Goal: Transaction & Acquisition: Obtain resource

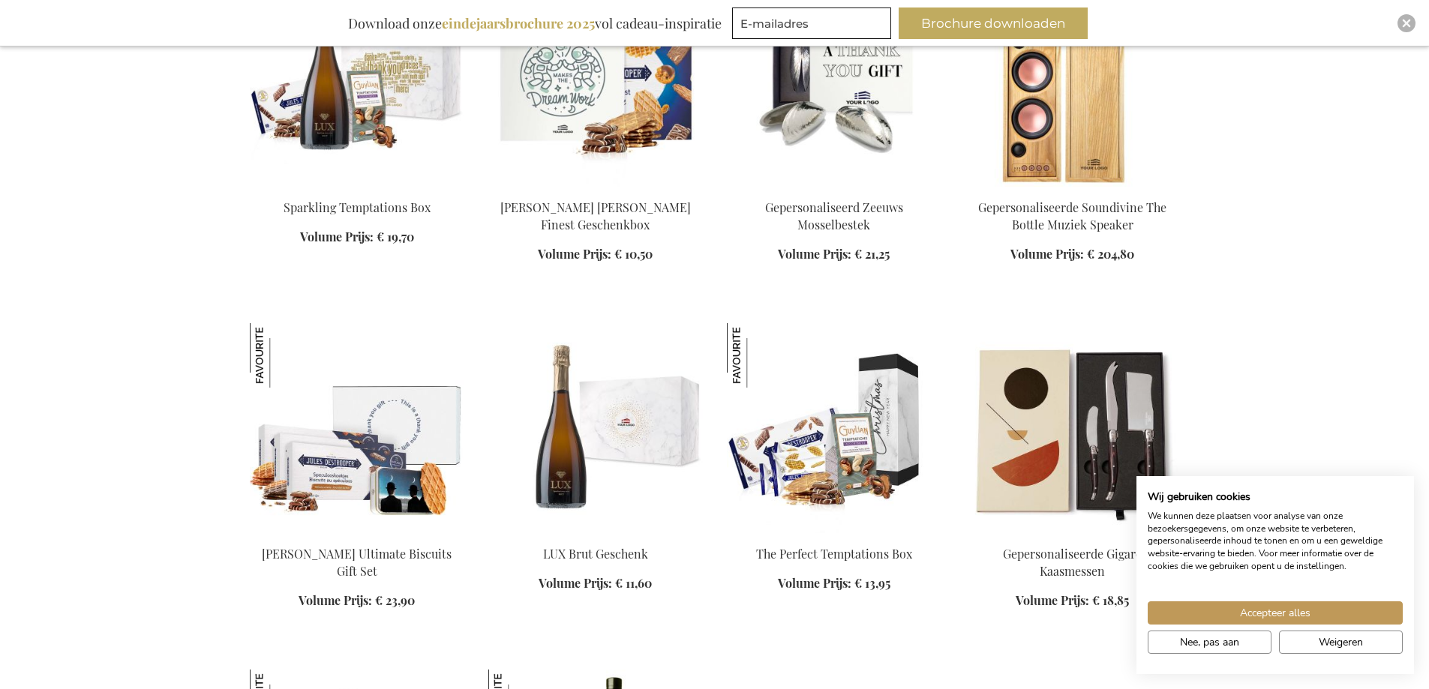
scroll to position [1050, 0]
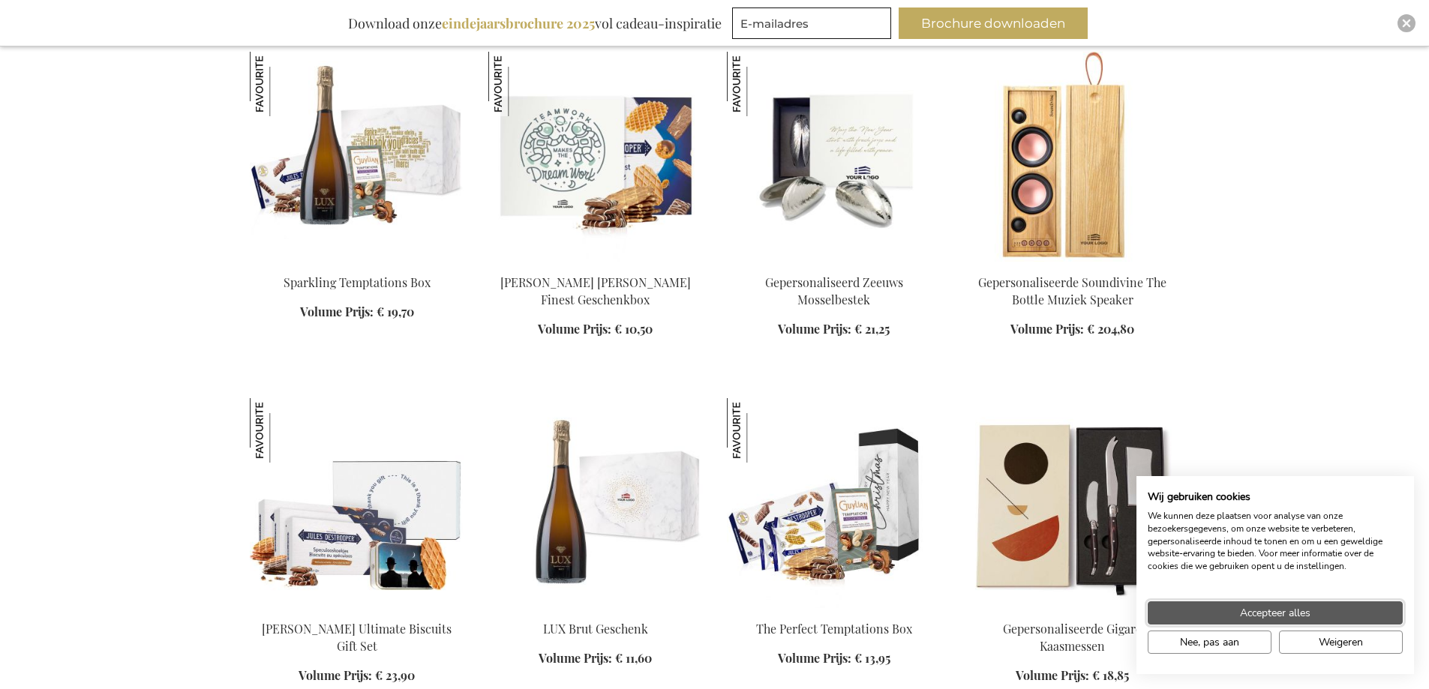
click at [1303, 620] on span "Accepteer alles" at bounding box center [1275, 613] width 71 height 16
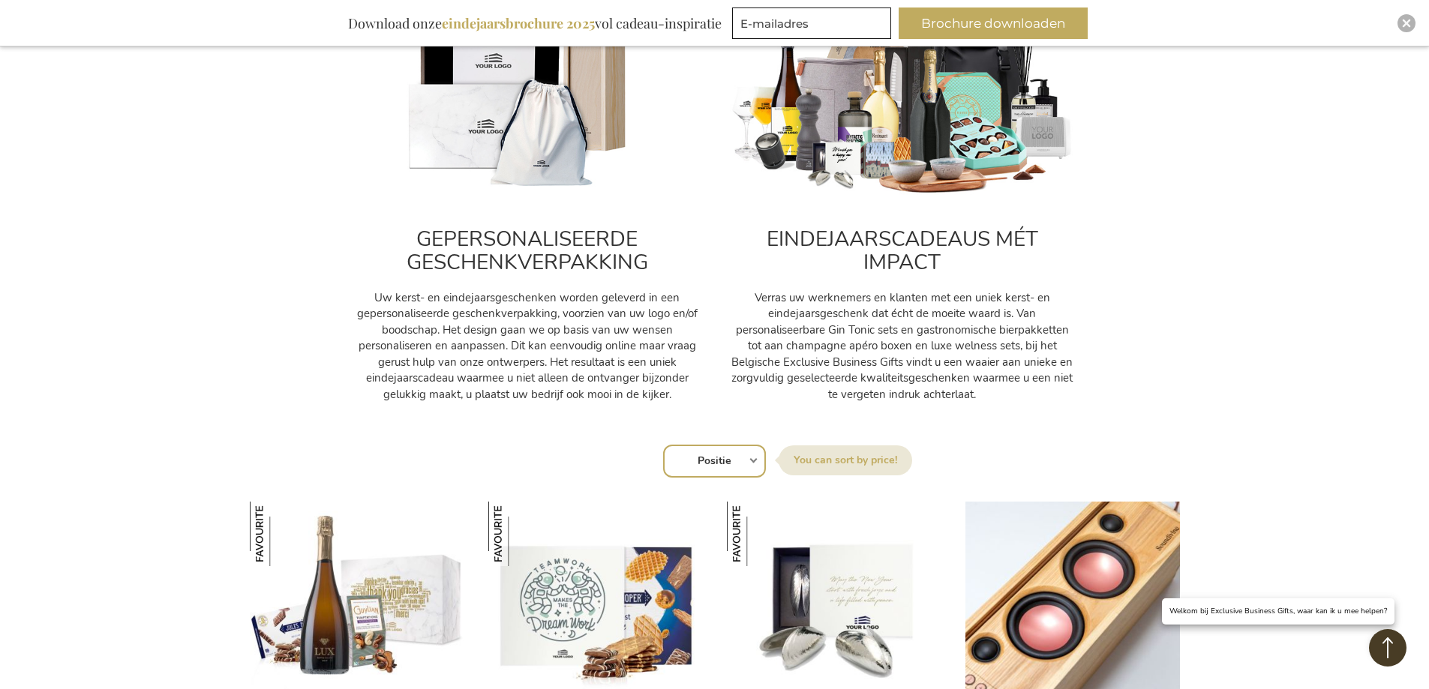
scroll to position [525, 0]
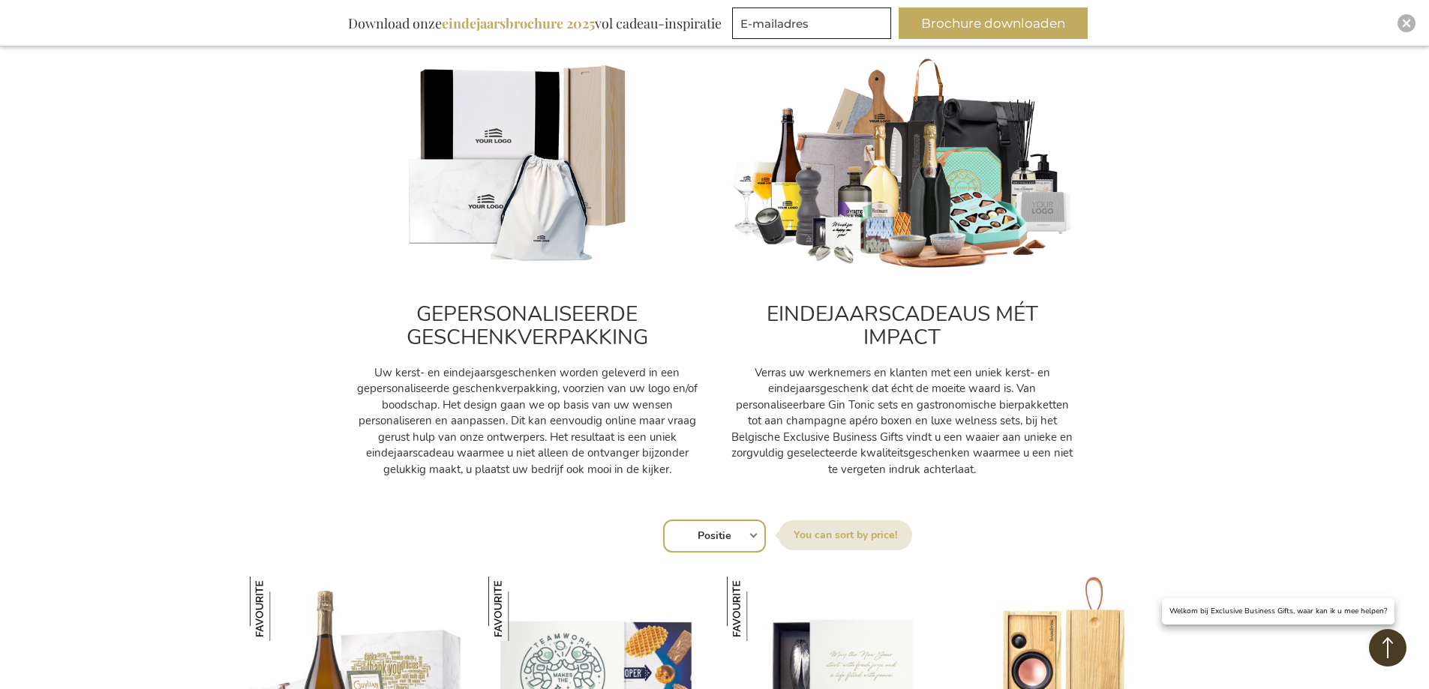
click at [539, 239] on img at bounding box center [527, 164] width 345 height 215
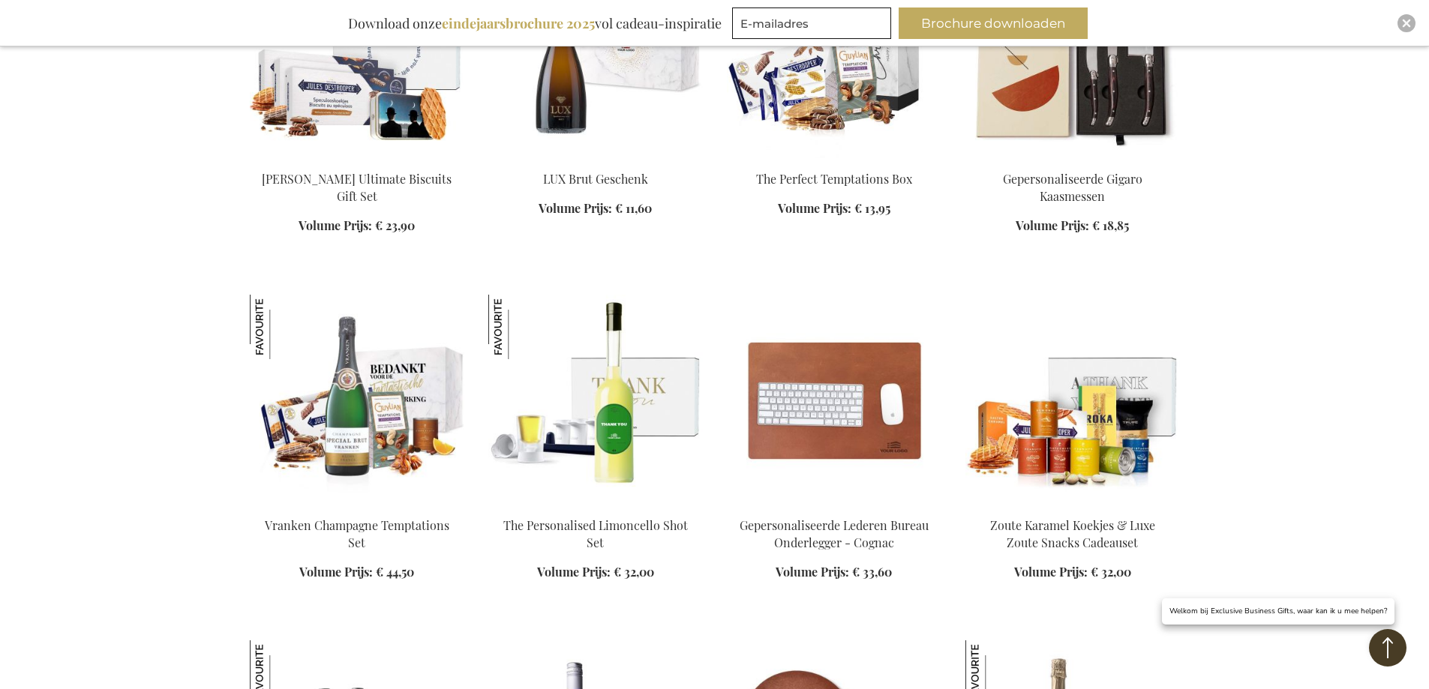
scroll to position [1575, 0]
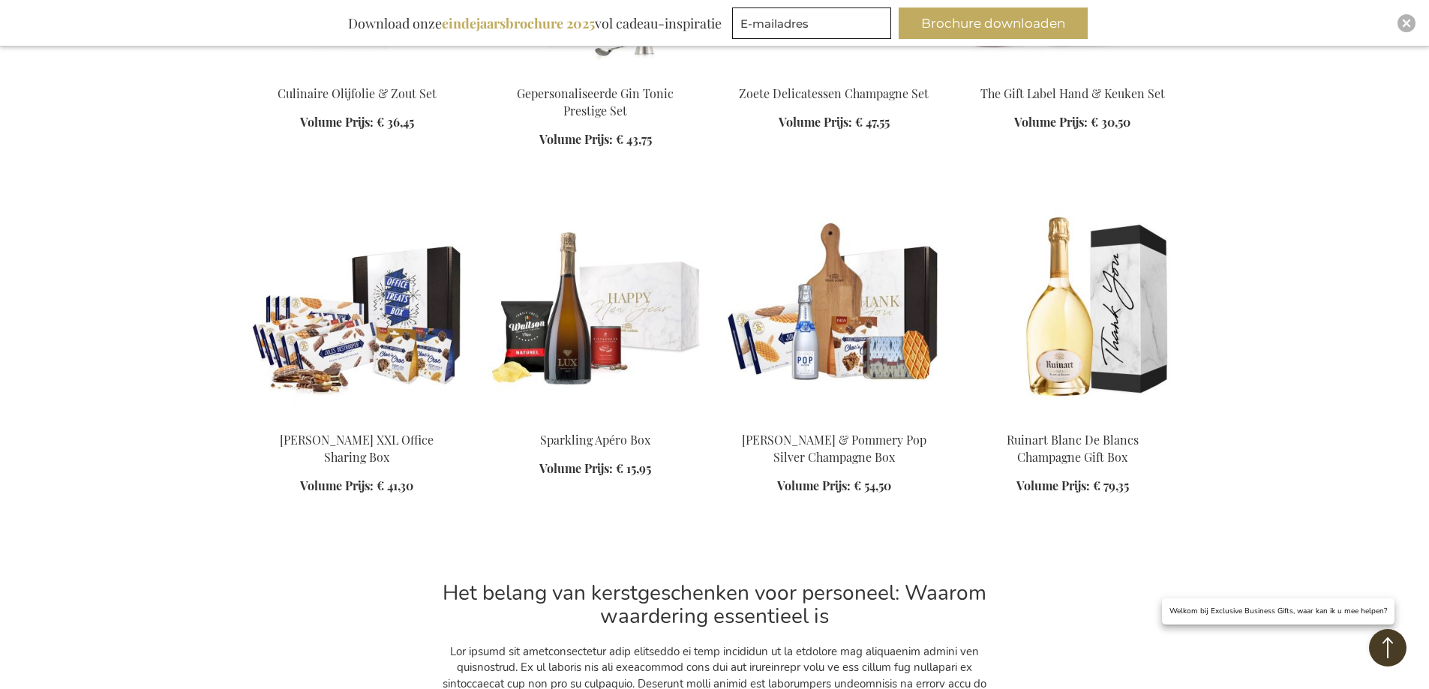
scroll to position [2701, 0]
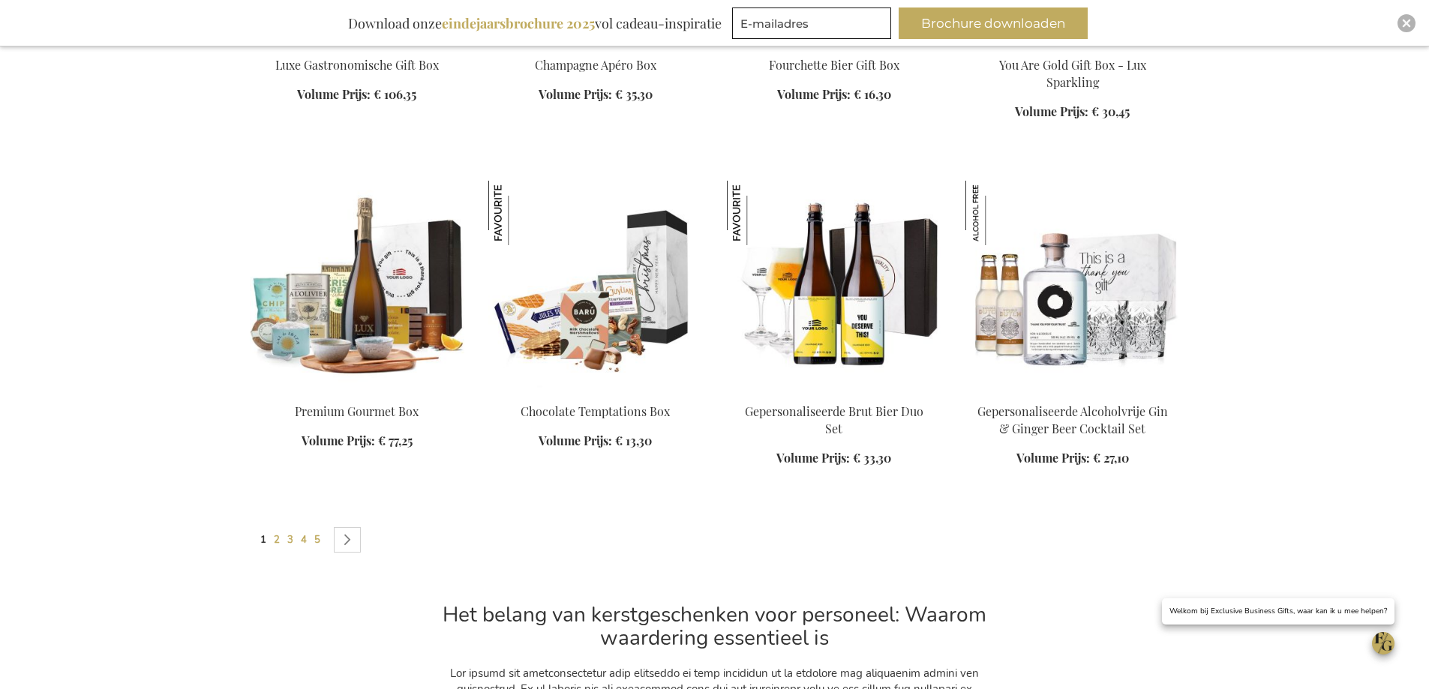
scroll to position [3751, 0]
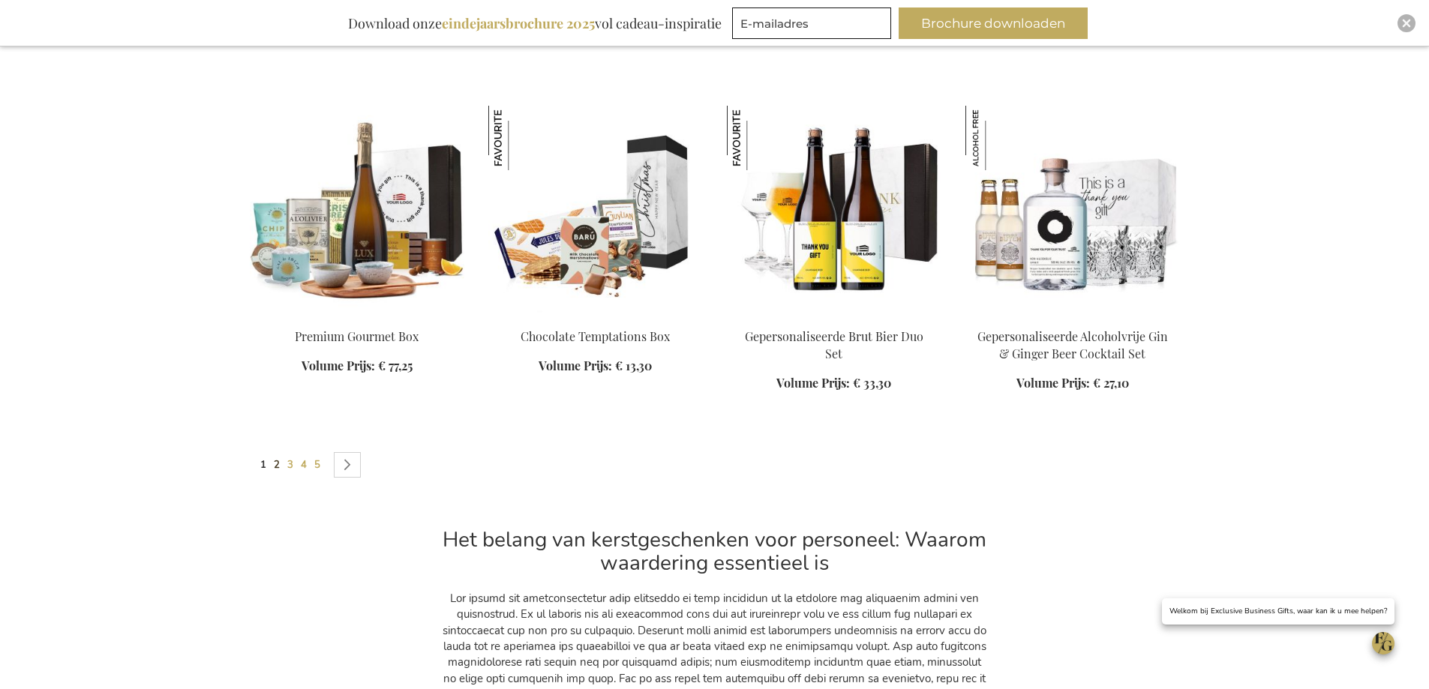
click at [275, 464] on span "2" at bounding box center [277, 465] width 6 height 14
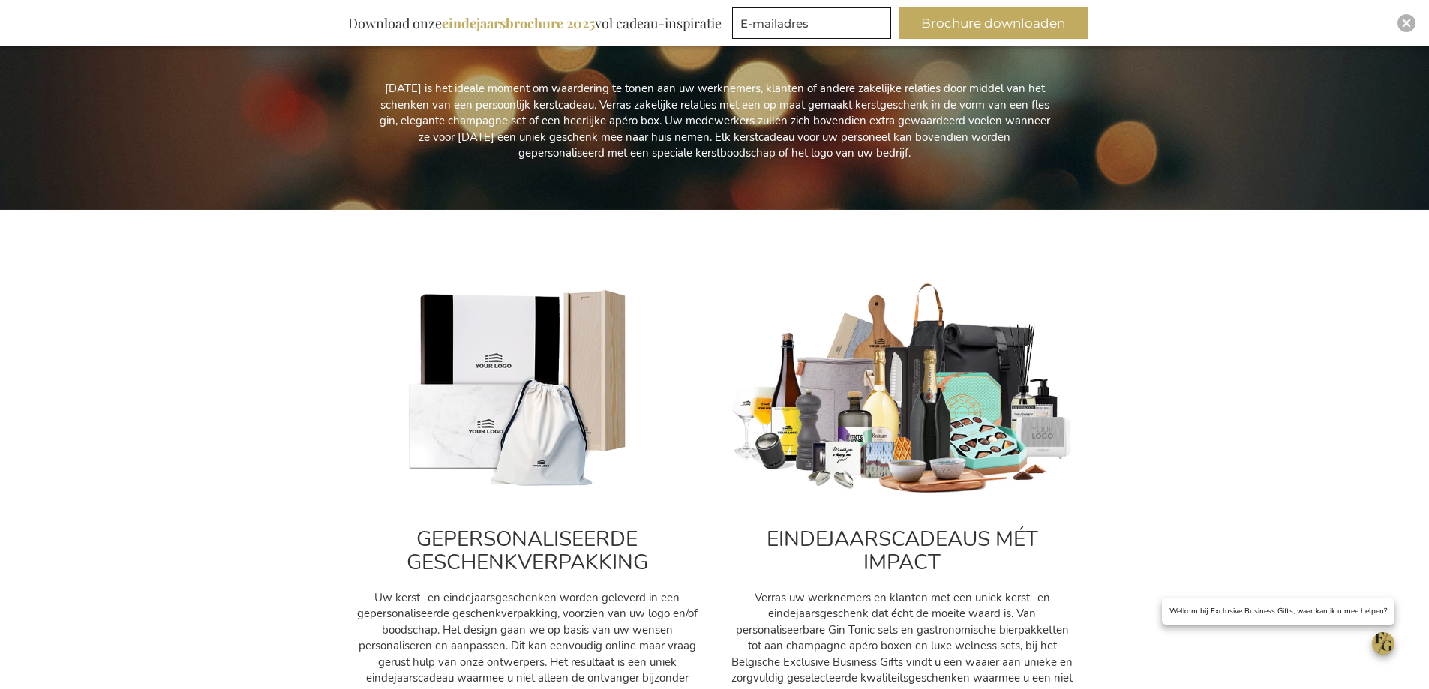
click at [552, 404] on img at bounding box center [527, 389] width 345 height 215
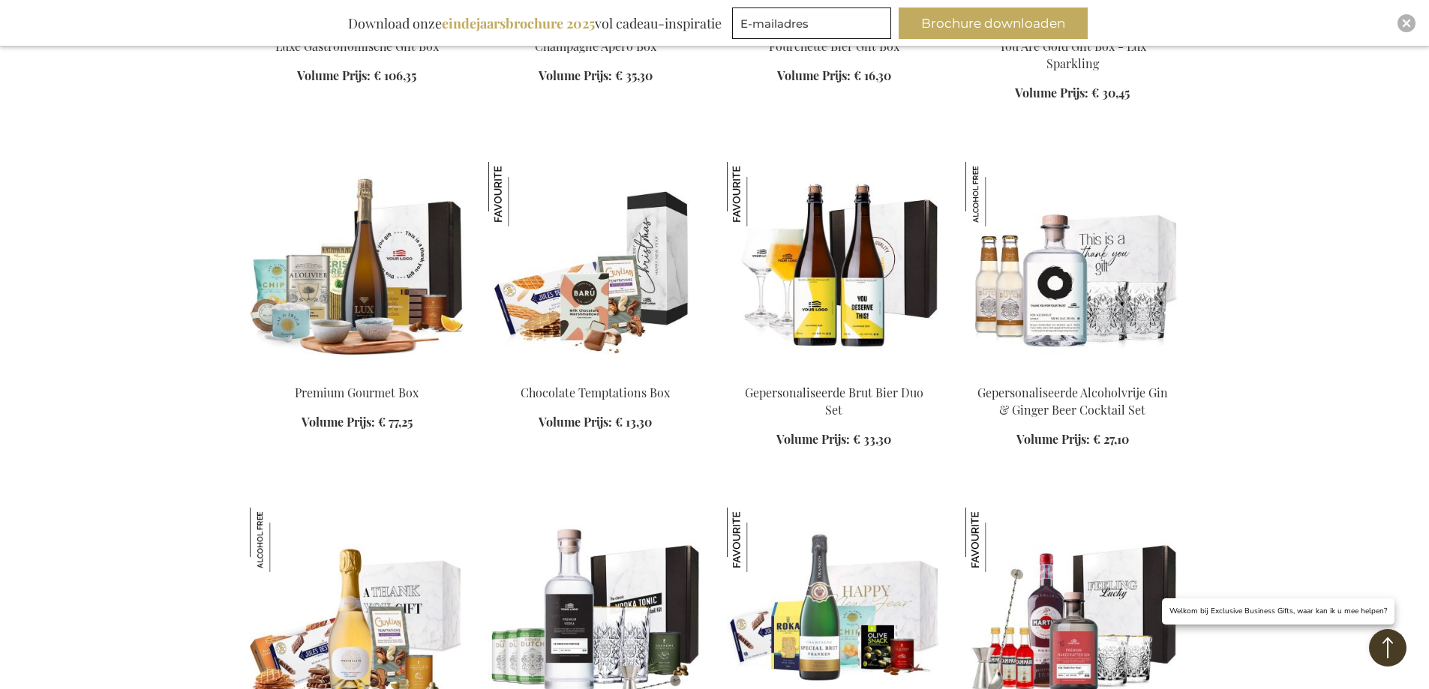
scroll to position [1876, 0]
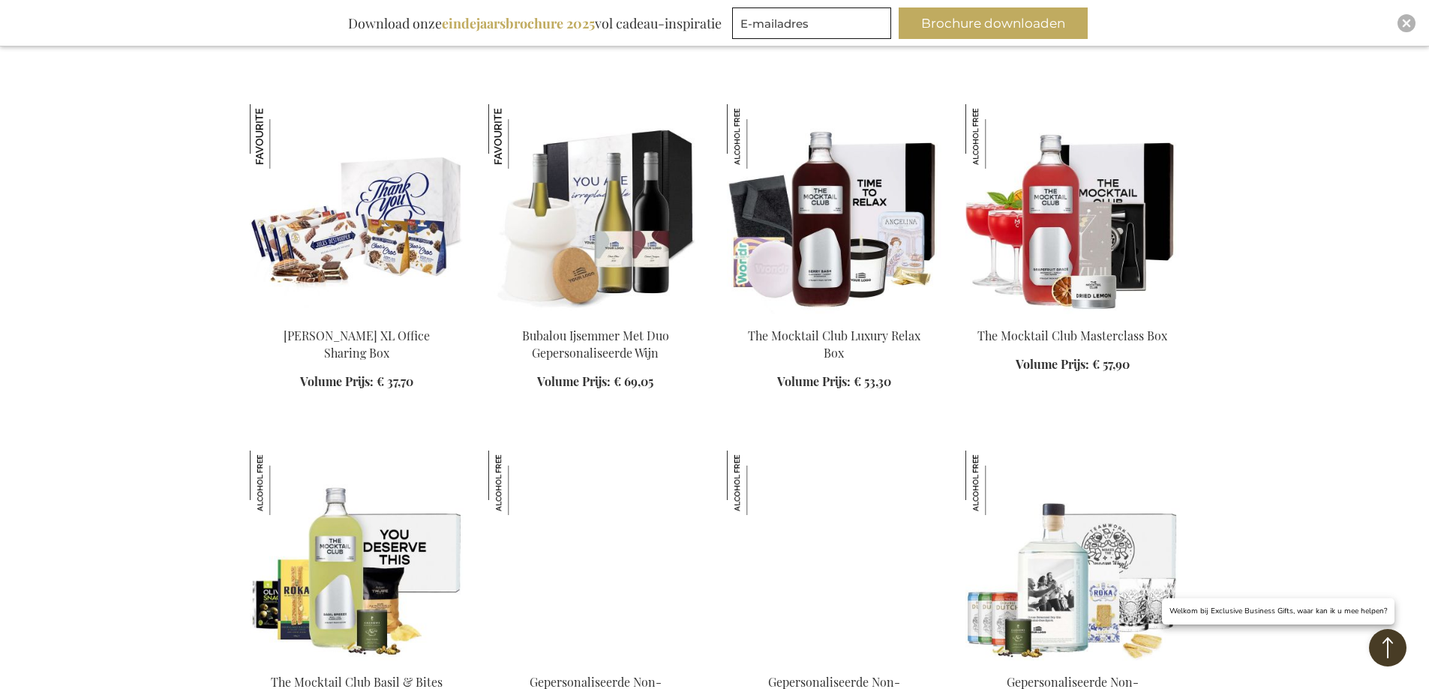
scroll to position [2551, 0]
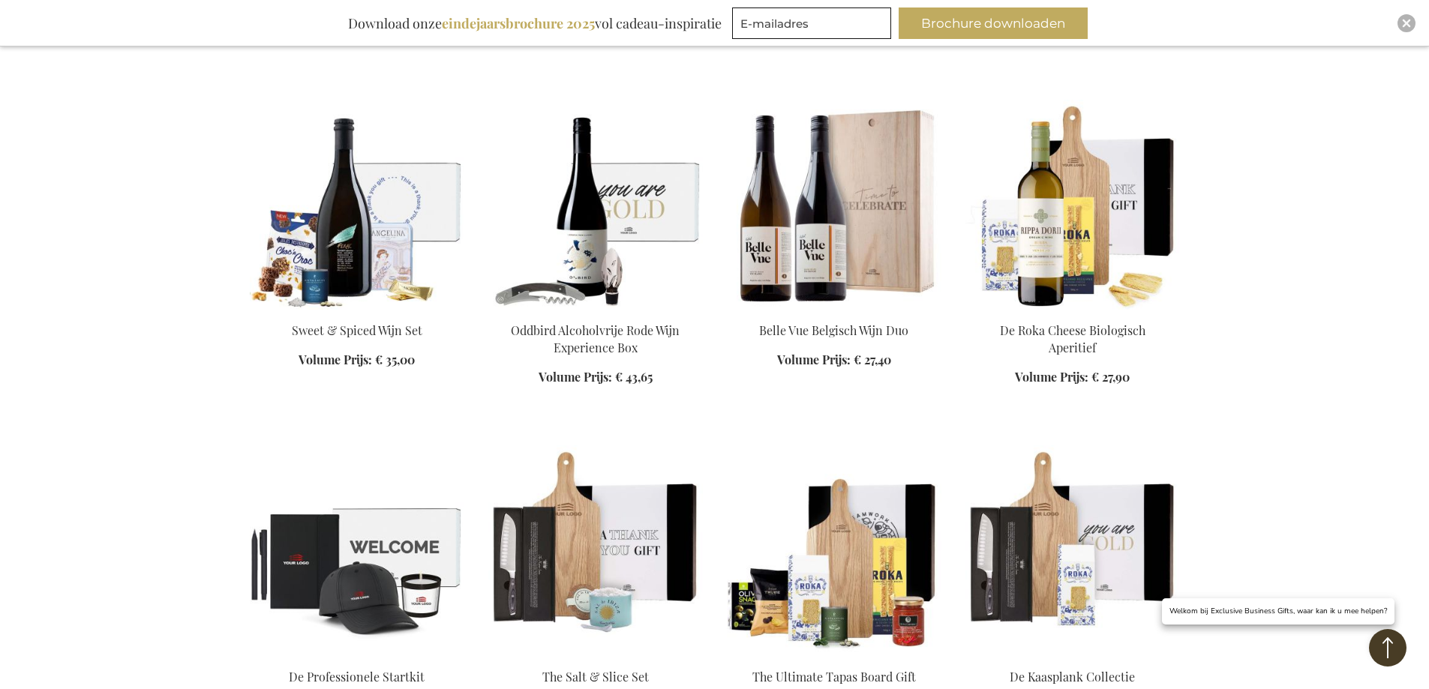
scroll to position [4051, 0]
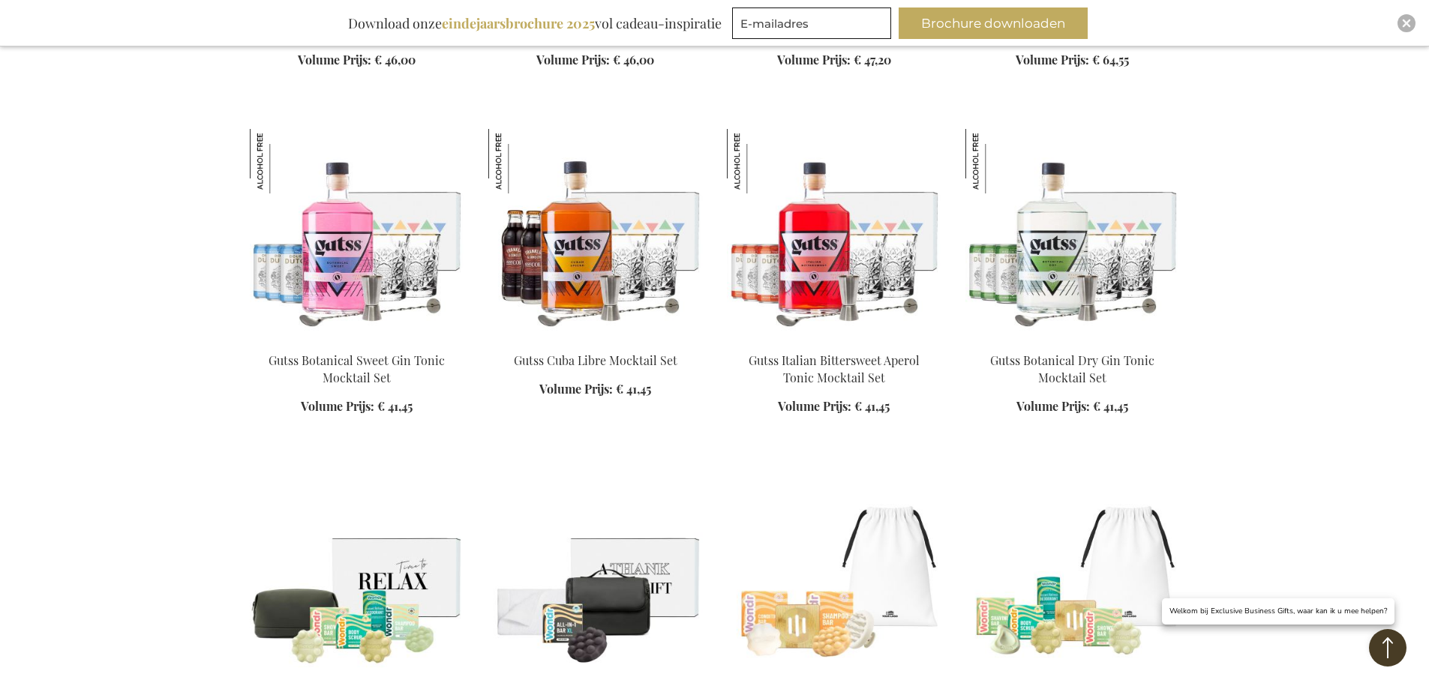
scroll to position [5027, 0]
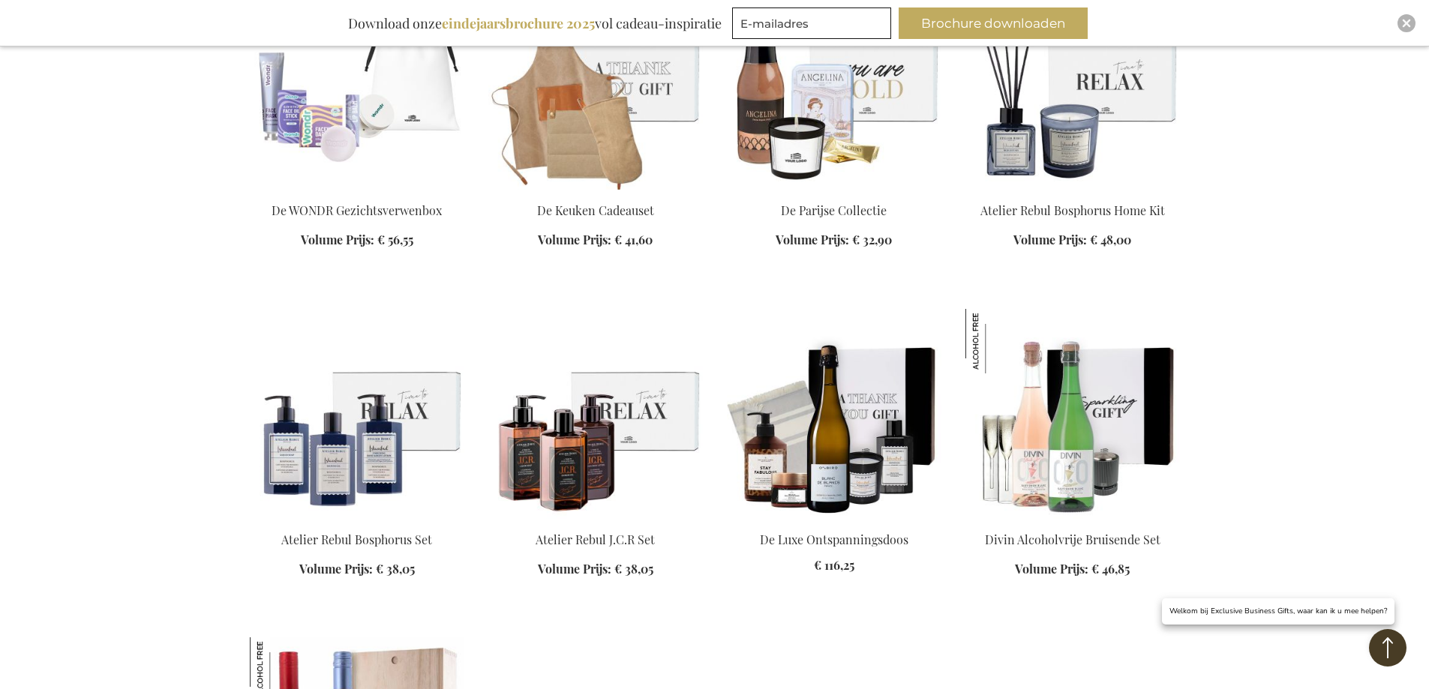
scroll to position [5777, 0]
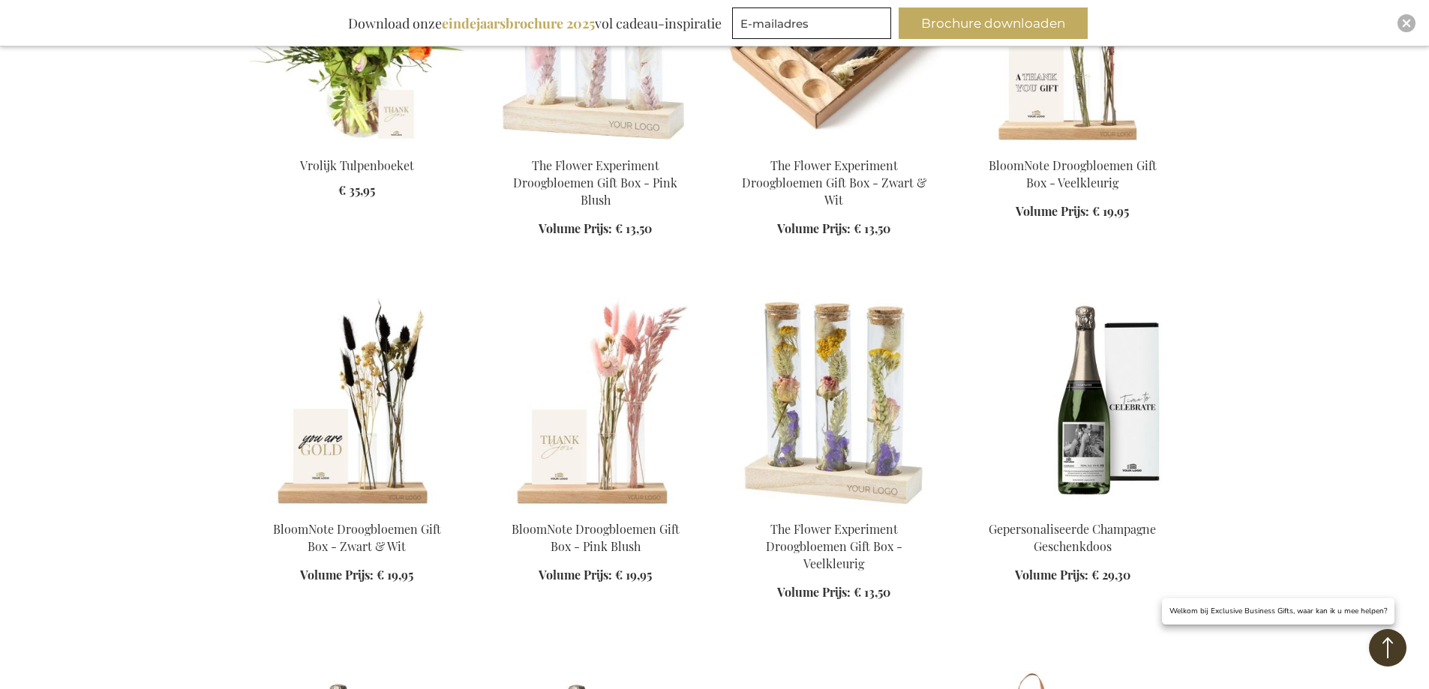
scroll to position [6827, 0]
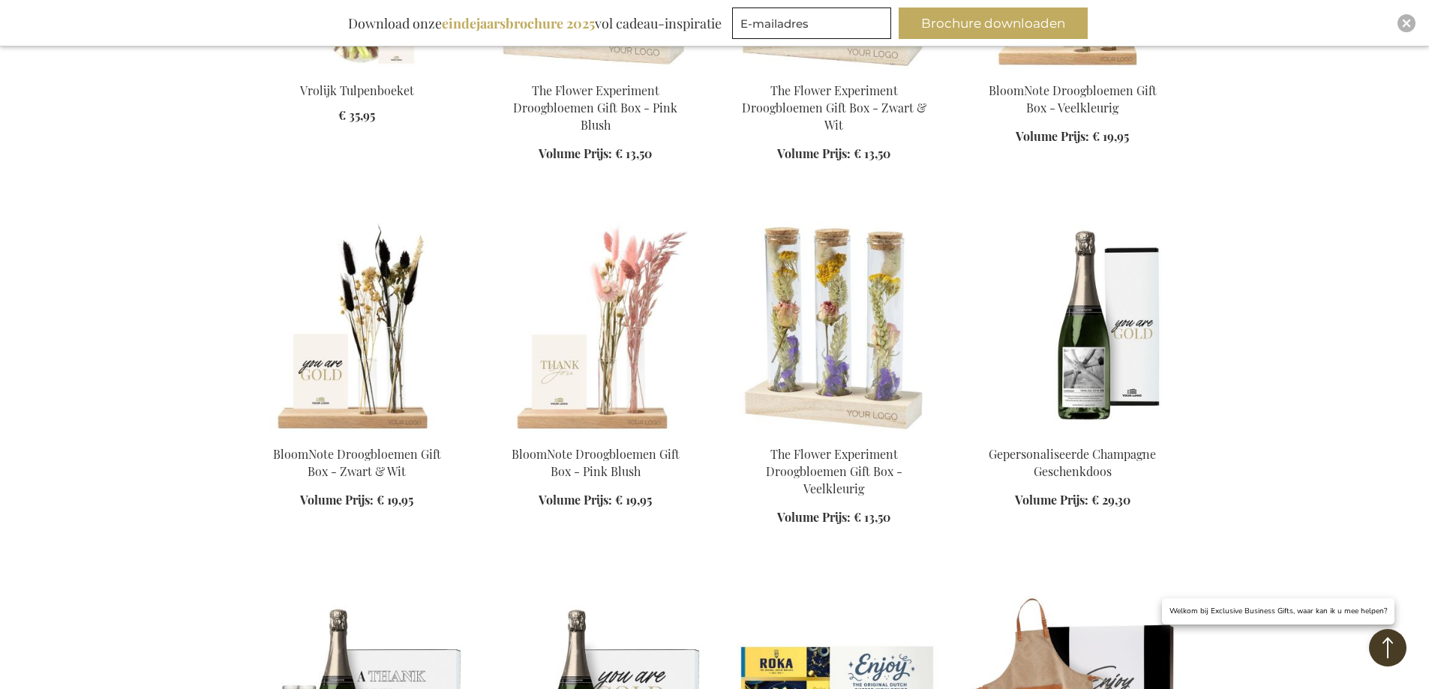
click at [1095, 380] on img at bounding box center [1073, 328] width 215 height 210
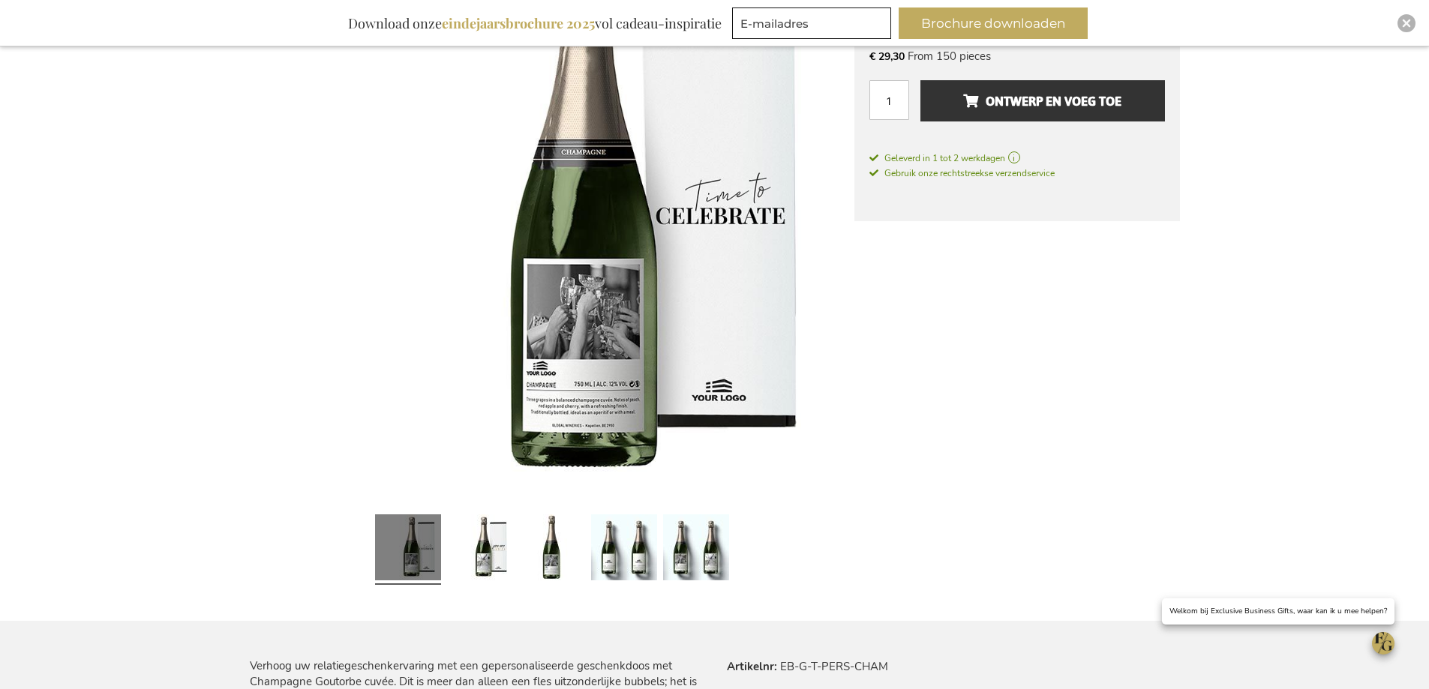
scroll to position [272, 0]
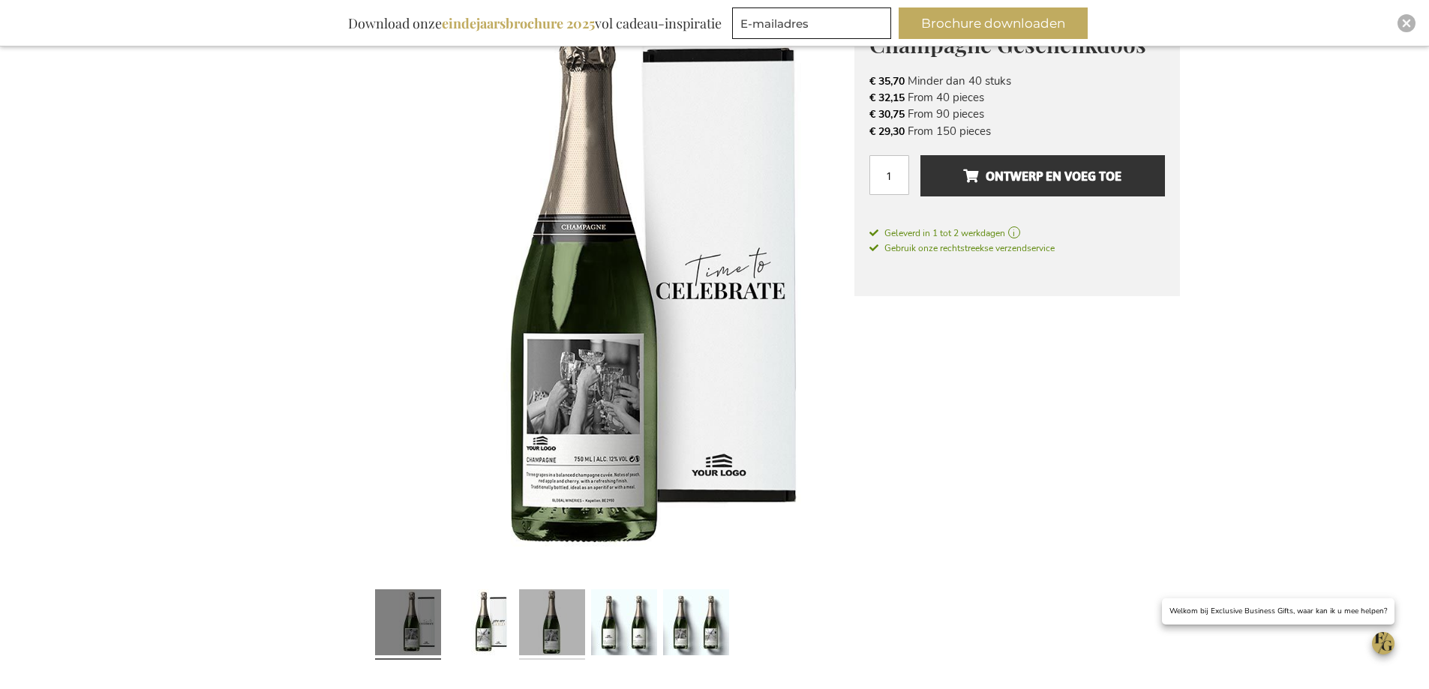
click at [542, 619] on link at bounding box center [552, 625] width 66 height 83
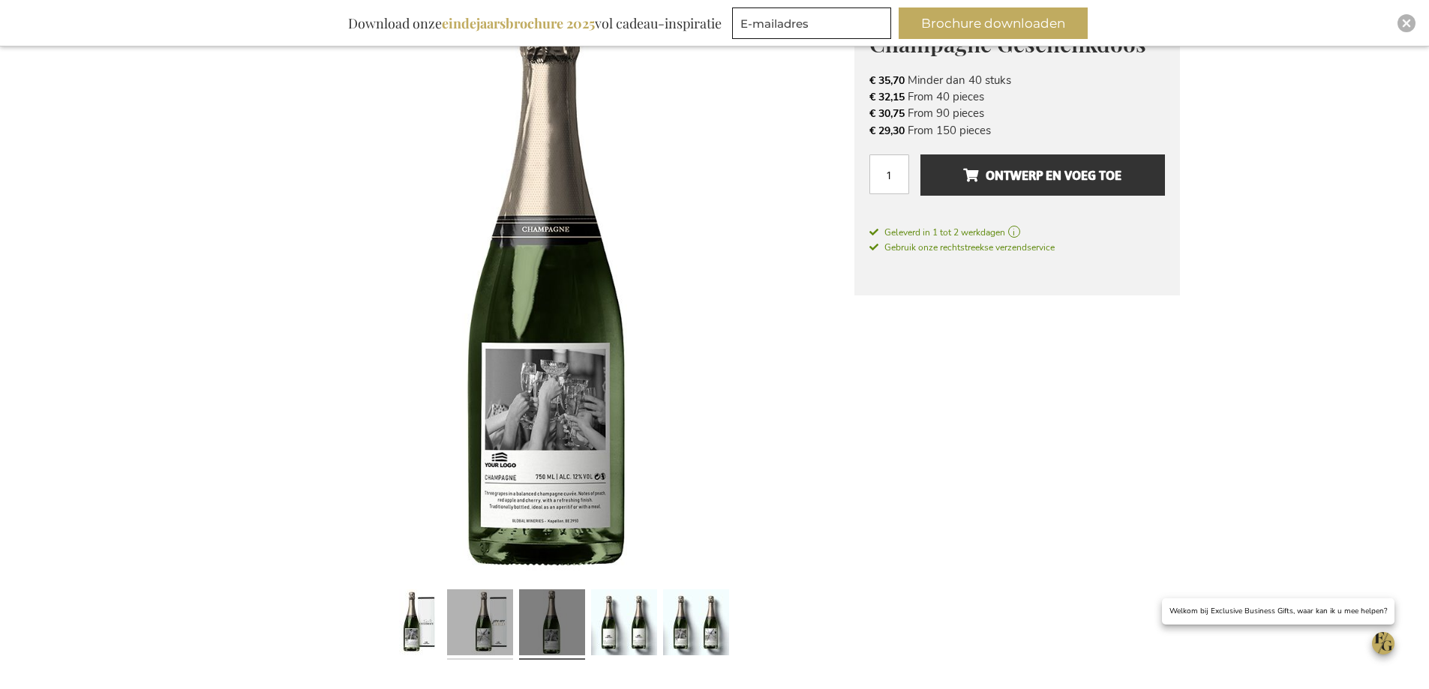
click at [505, 619] on link at bounding box center [480, 625] width 66 height 83
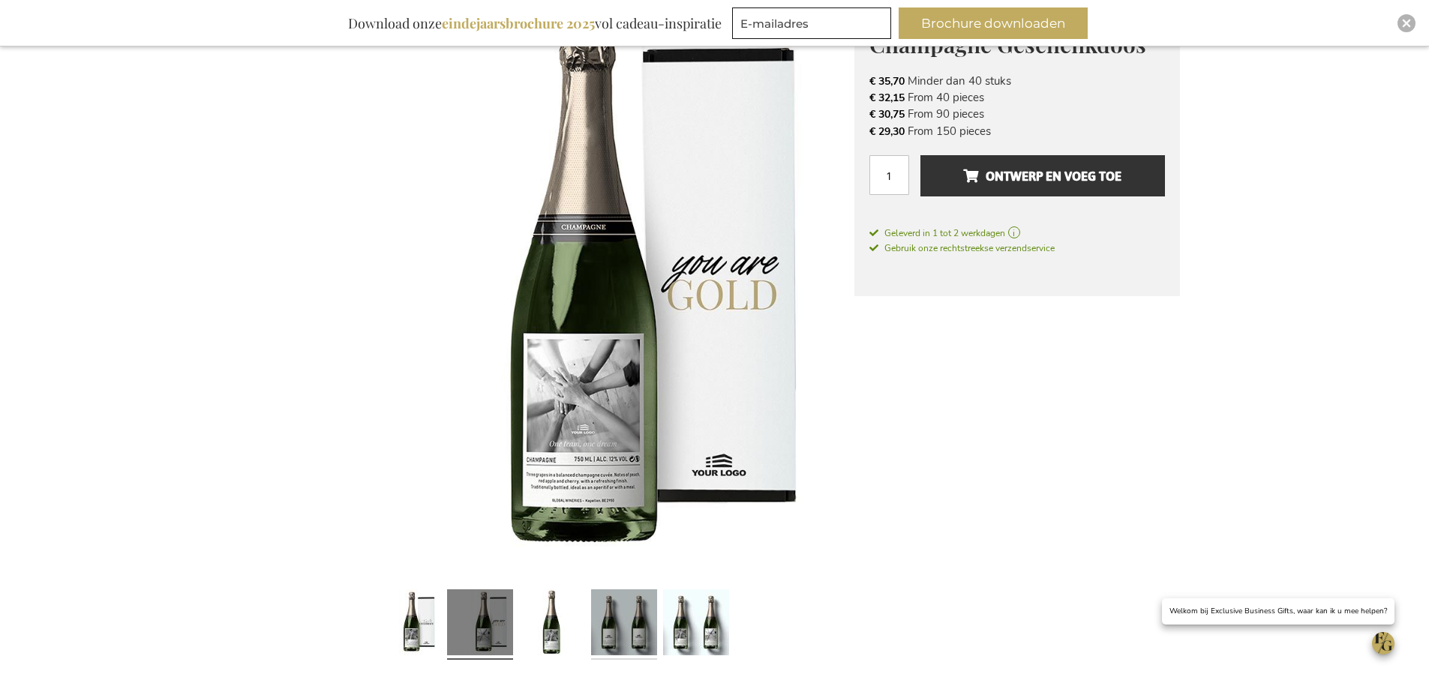
click at [626, 614] on link at bounding box center [624, 625] width 66 height 83
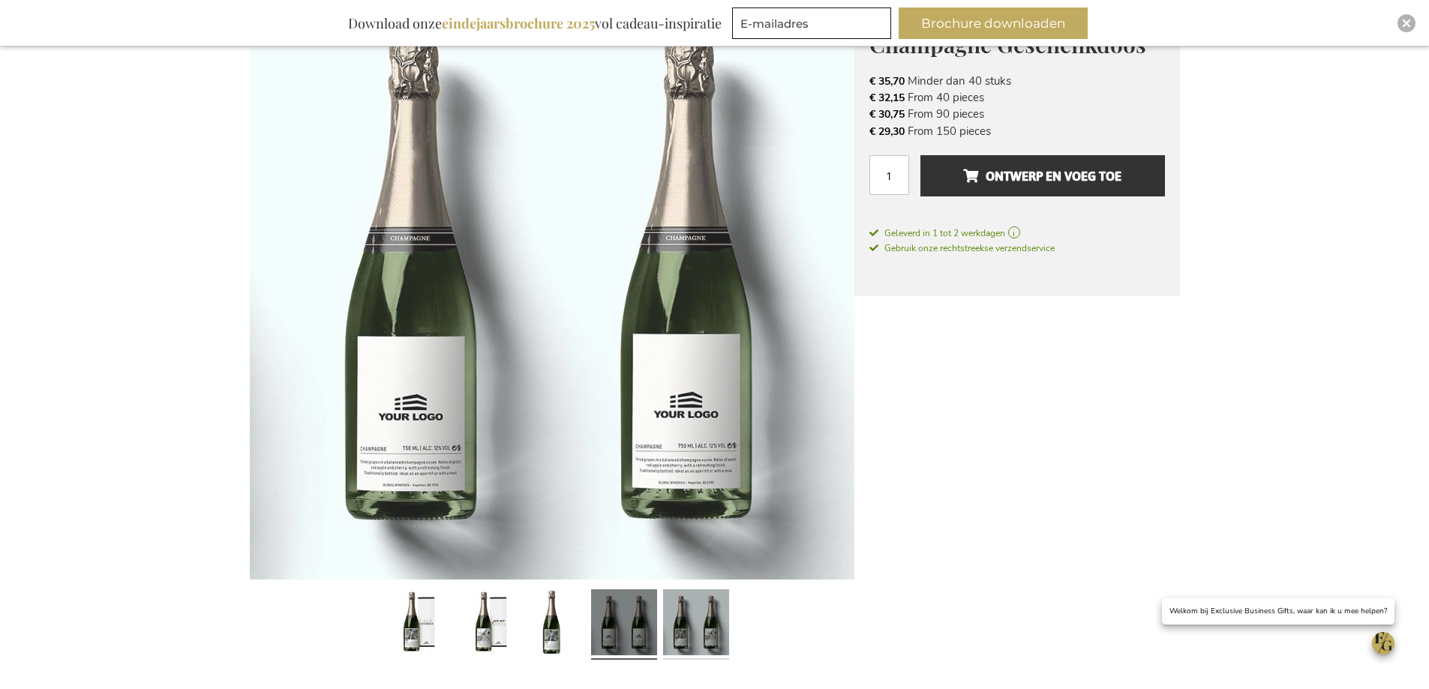
scroll to position [272, 0]
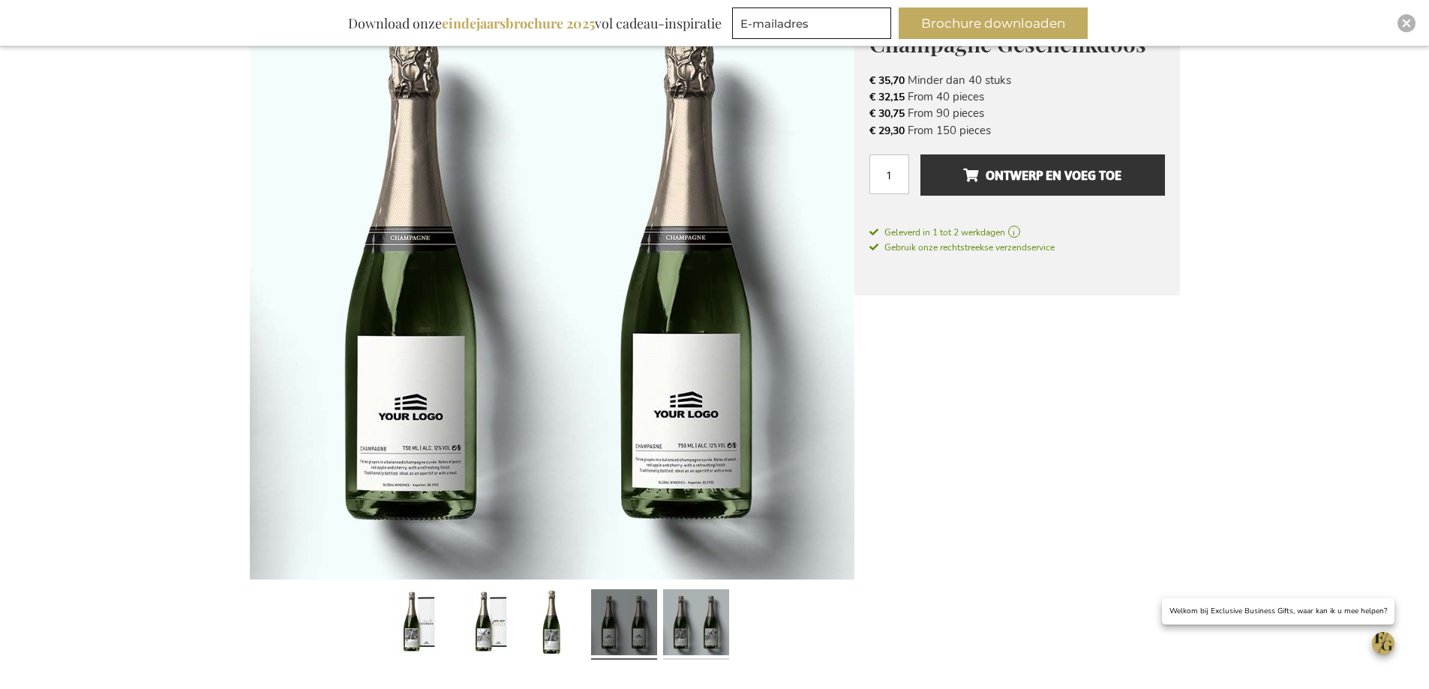
click at [680, 614] on link at bounding box center [696, 625] width 66 height 83
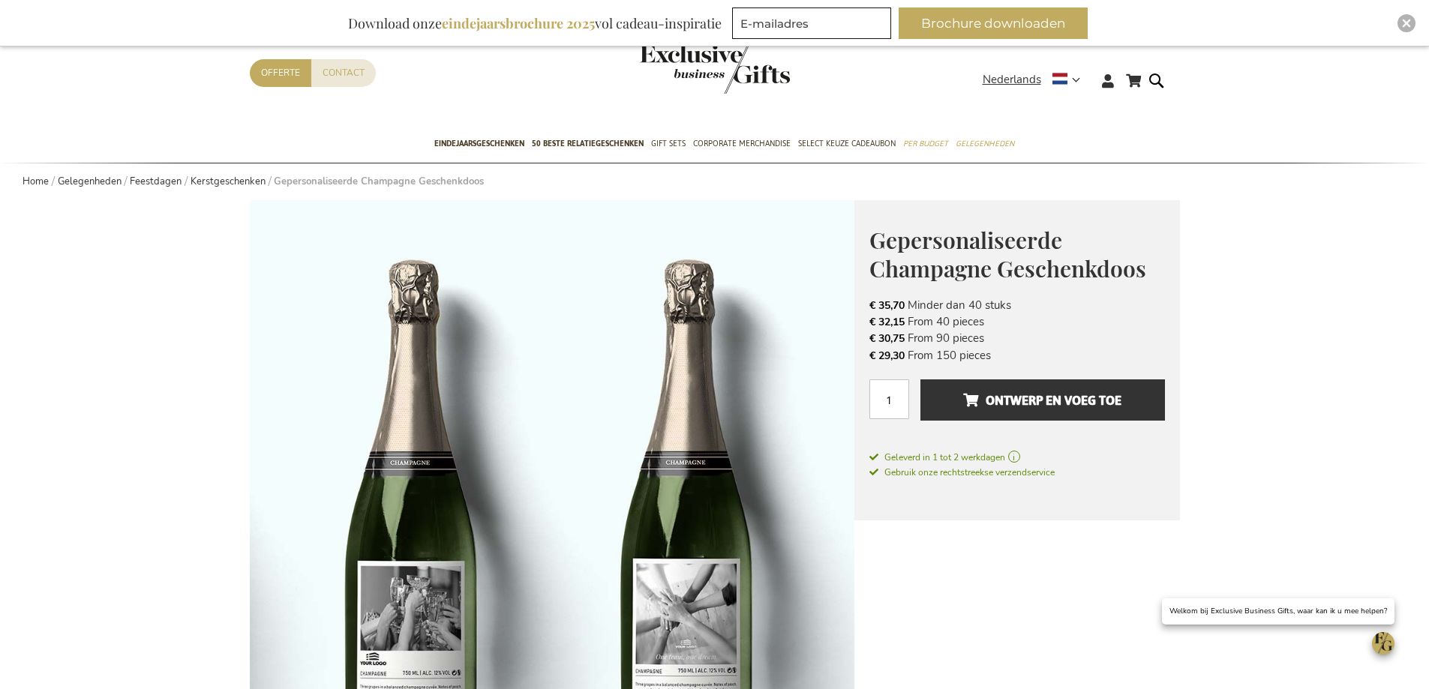
scroll to position [197, 0]
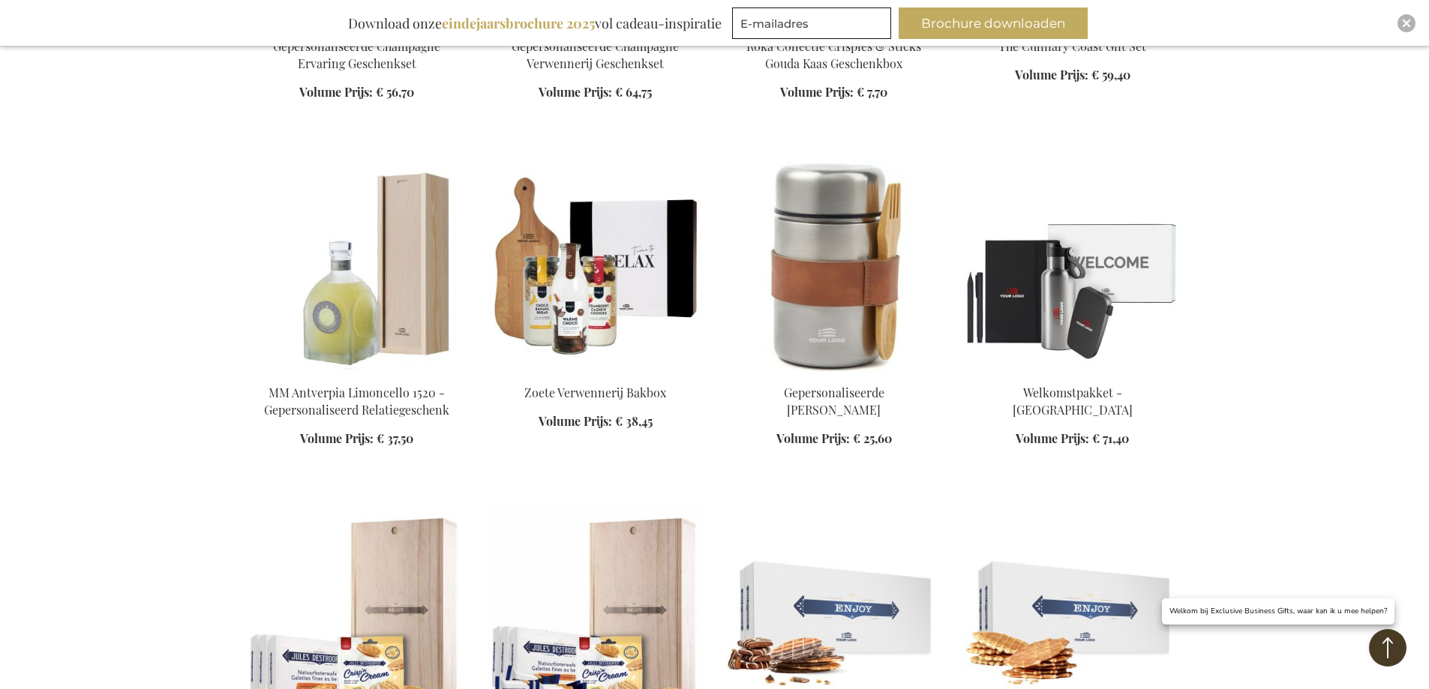
scroll to position [2546, 0]
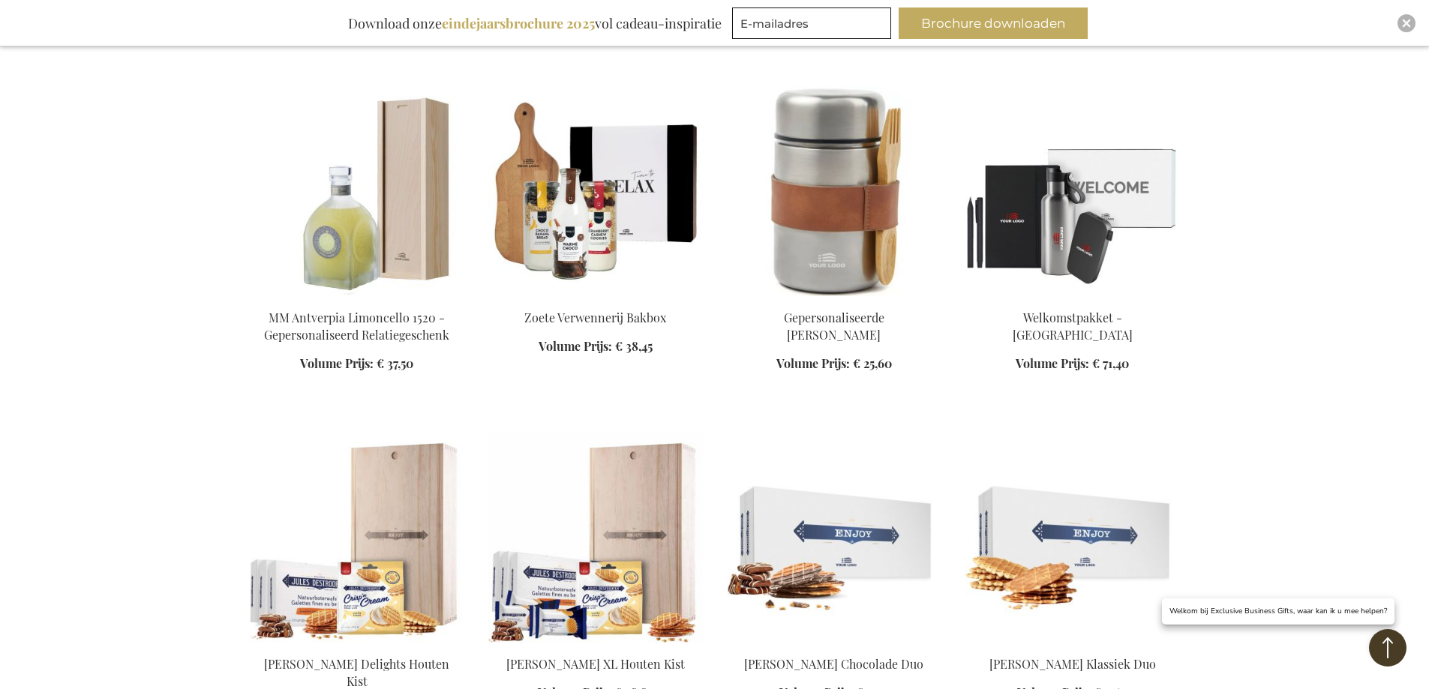
click at [354, 205] on img at bounding box center [357, 191] width 215 height 210
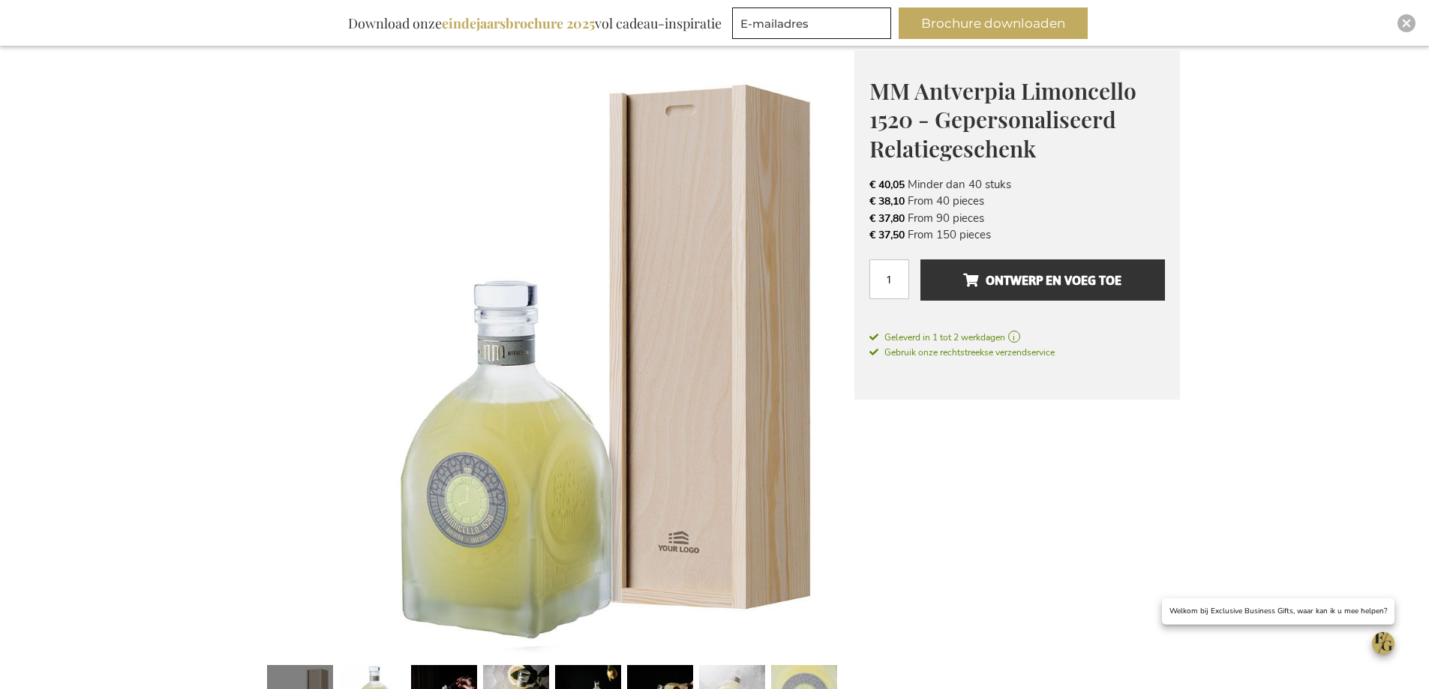
drag, startPoint x: 933, startPoint y: 221, endPoint x: 982, endPoint y: 222, distance: 49.5
click at [982, 222] on li "€ 37,80 From 90 pieces" at bounding box center [1018, 218] width 296 height 17
drag, startPoint x: 937, startPoint y: 224, endPoint x: 965, endPoint y: 227, distance: 27.9
click at [965, 227] on ul "€ 40,05 Minder dan 40 stuks € 38,10 From 40 pieces € 37,80 From 90 pieces € 37,…" at bounding box center [1018, 210] width 296 height 68
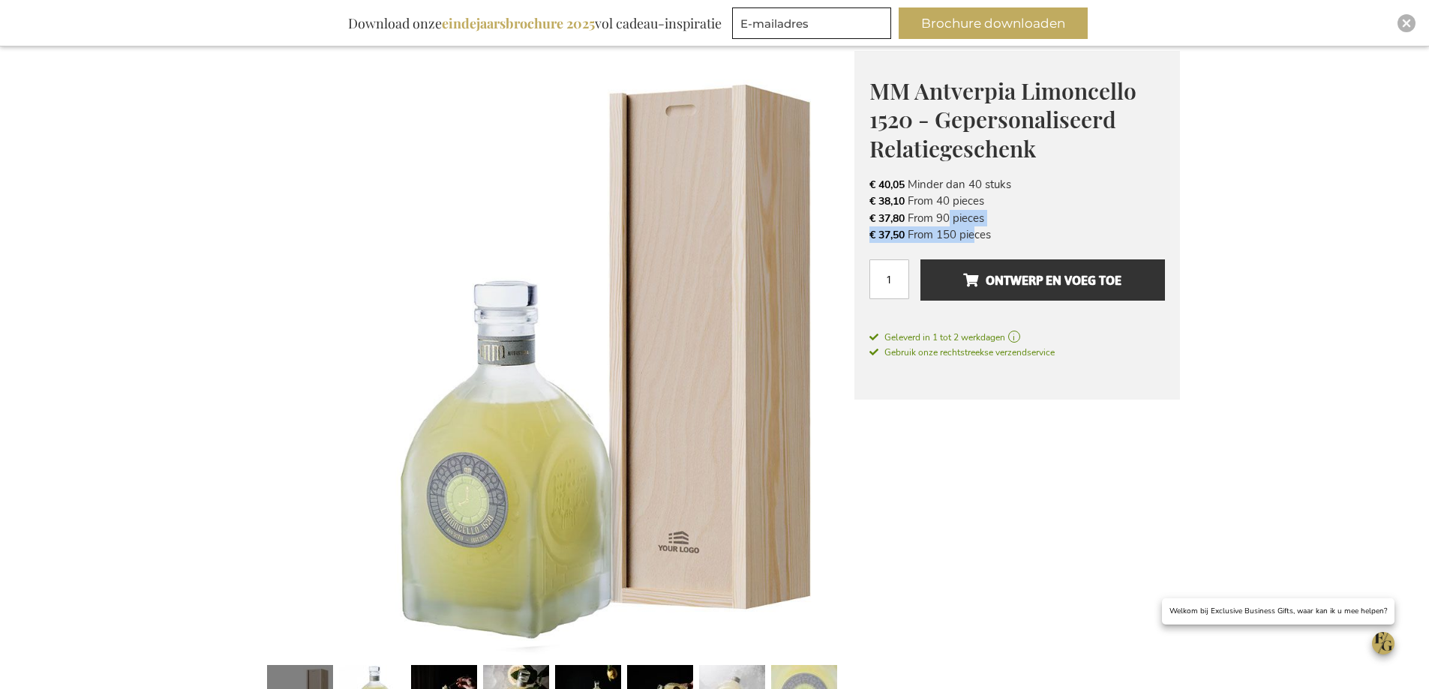
click at [965, 227] on li "€ 37,50 From 150 pieces" at bounding box center [1018, 235] width 296 height 17
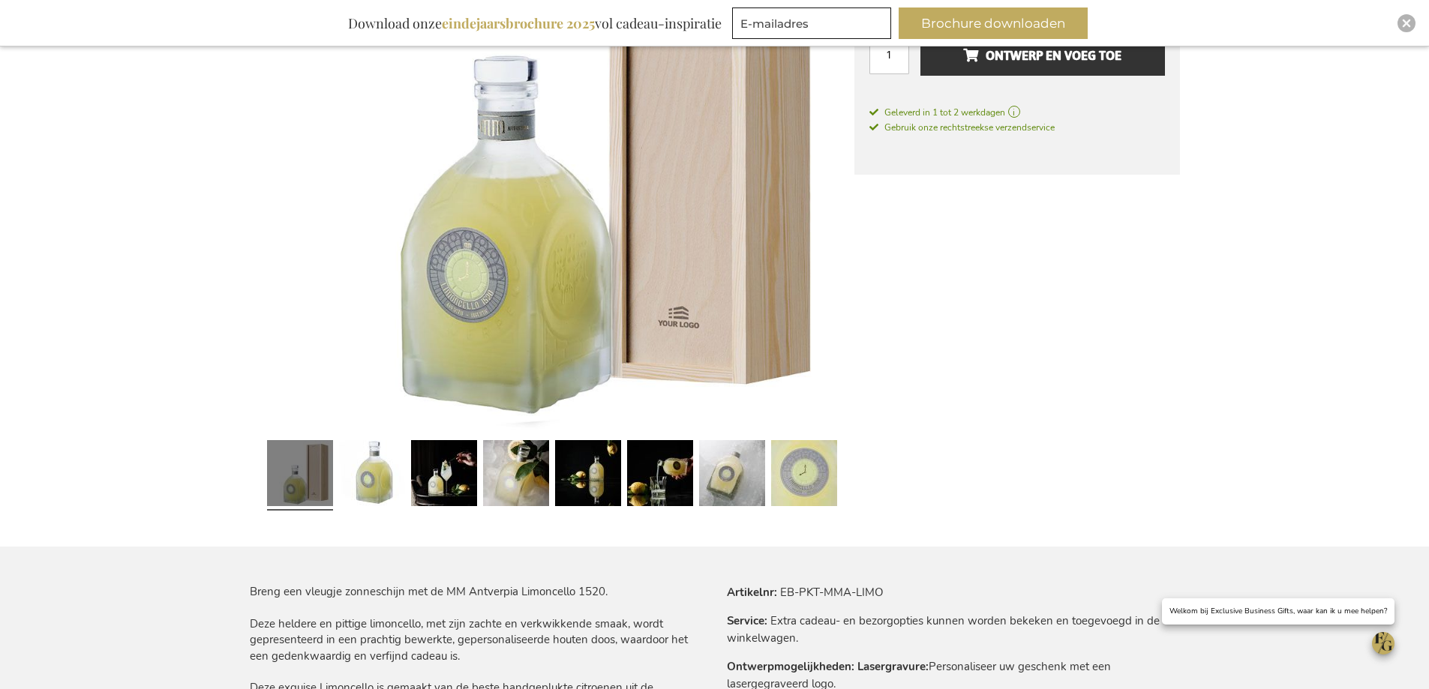
scroll to position [497, 0]
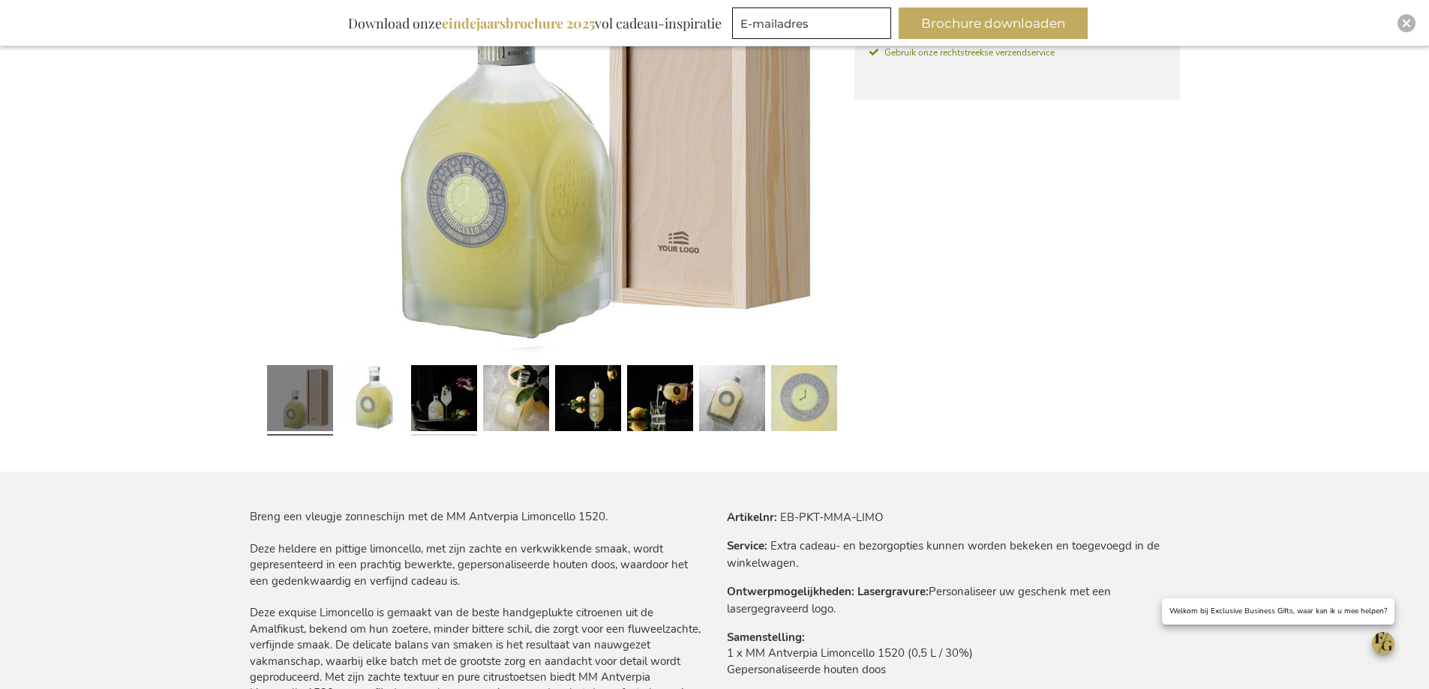
click at [468, 396] on link at bounding box center [444, 400] width 66 height 83
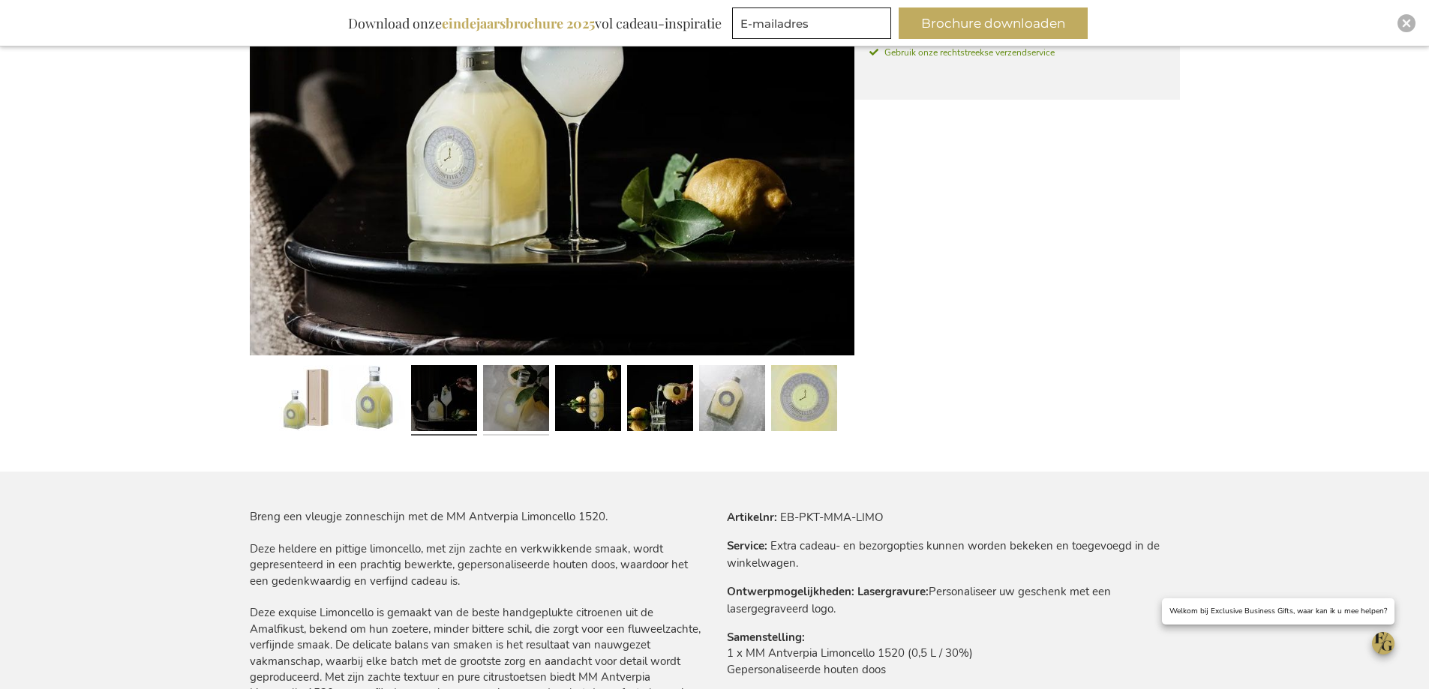
click at [503, 398] on link at bounding box center [516, 400] width 66 height 83
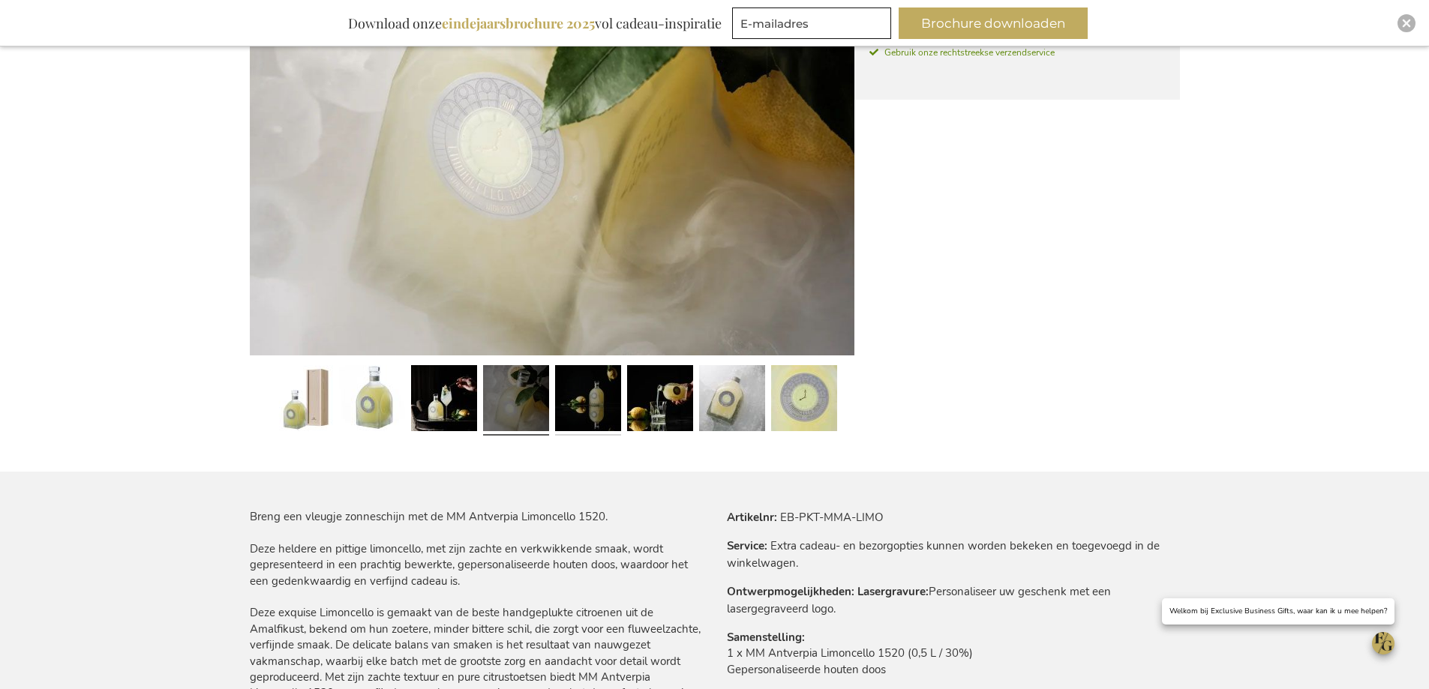
click at [564, 403] on link at bounding box center [588, 400] width 66 height 83
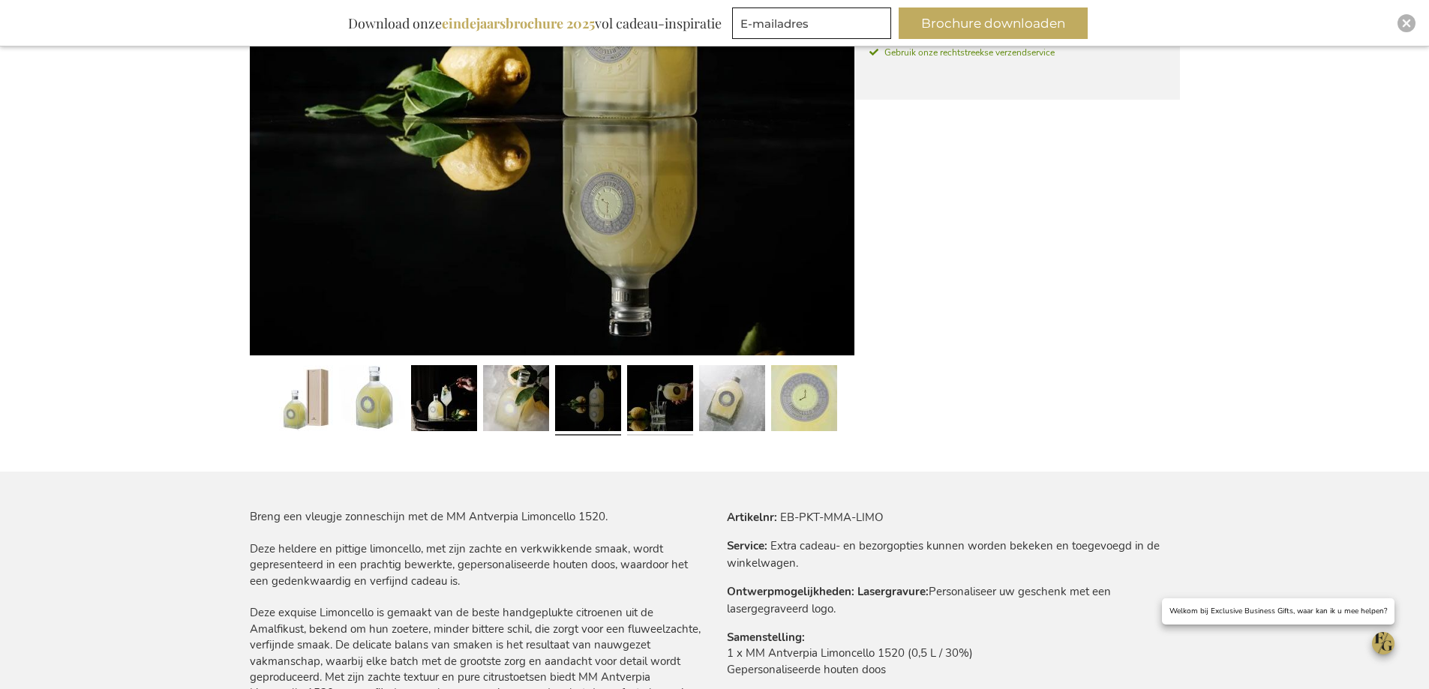
click at [655, 404] on link at bounding box center [660, 400] width 66 height 83
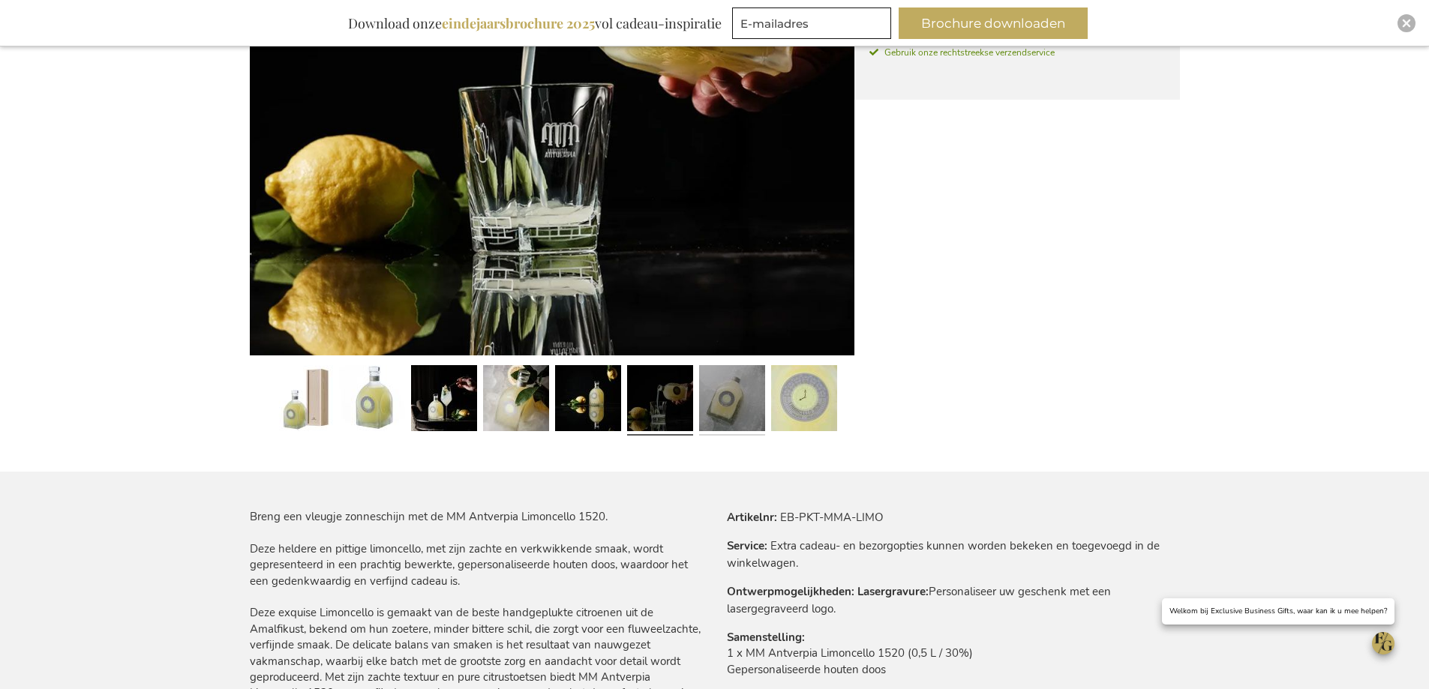
click at [712, 400] on link at bounding box center [732, 400] width 66 height 83
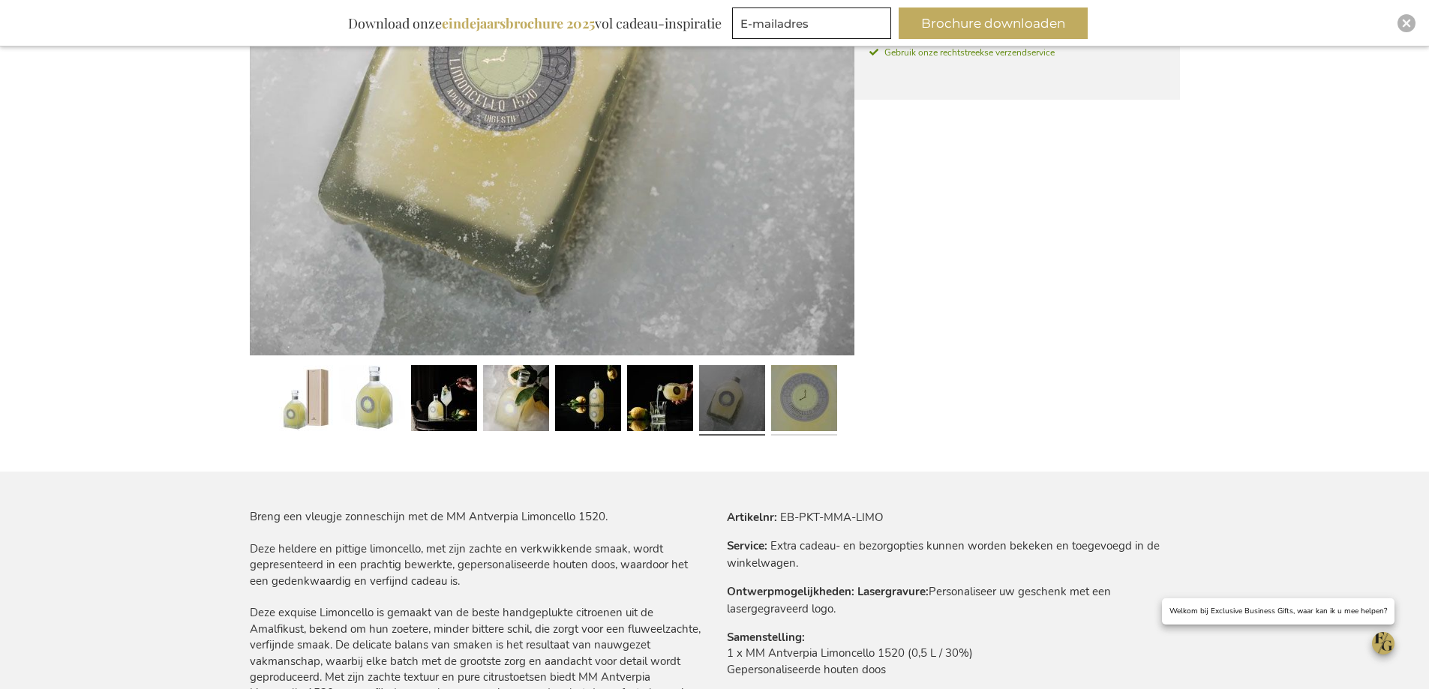
click at [791, 396] on link at bounding box center [804, 400] width 66 height 83
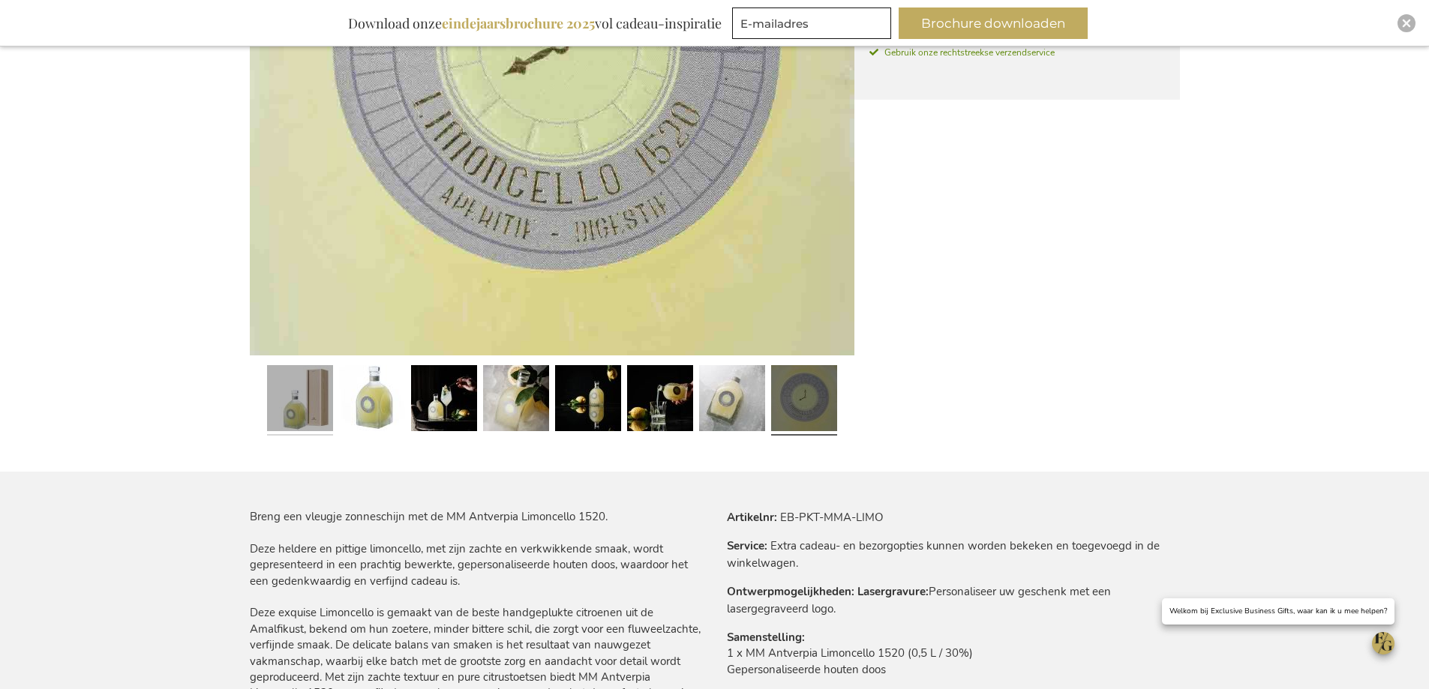
click at [324, 394] on link at bounding box center [300, 400] width 66 height 83
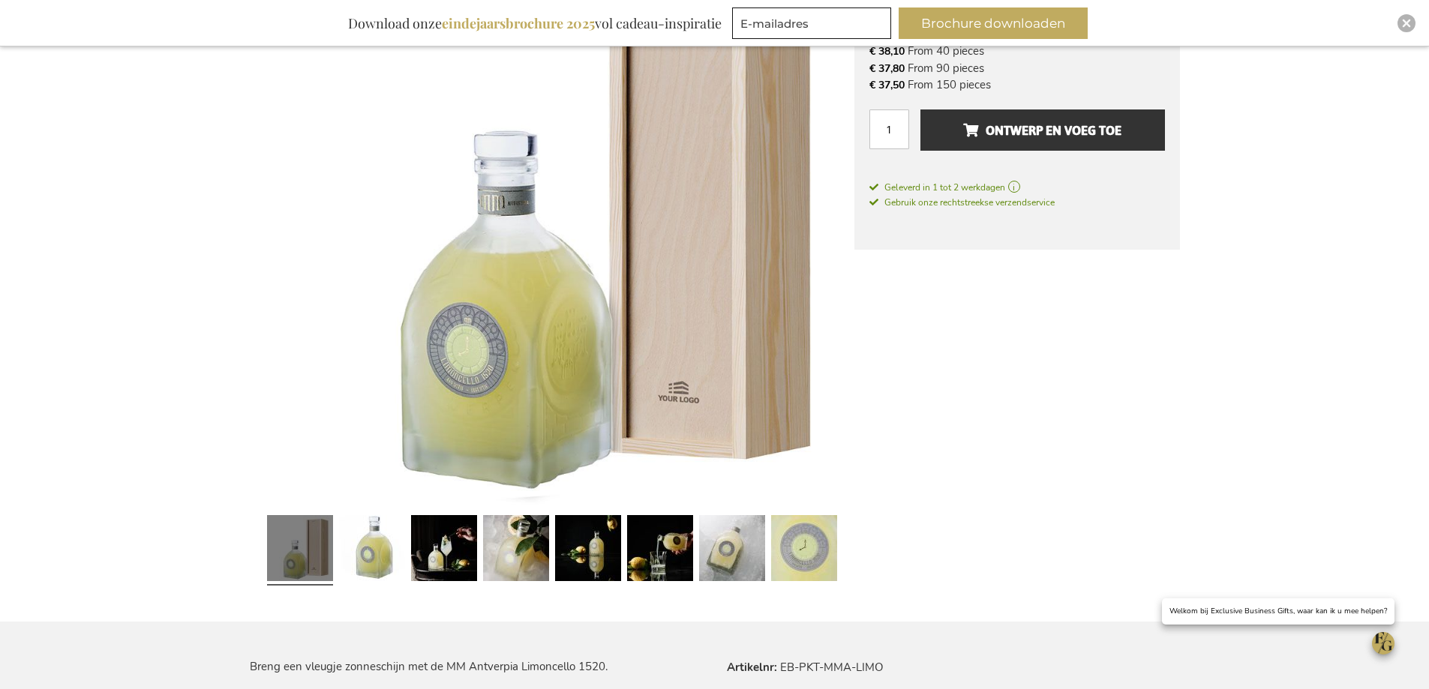
scroll to position [0, 0]
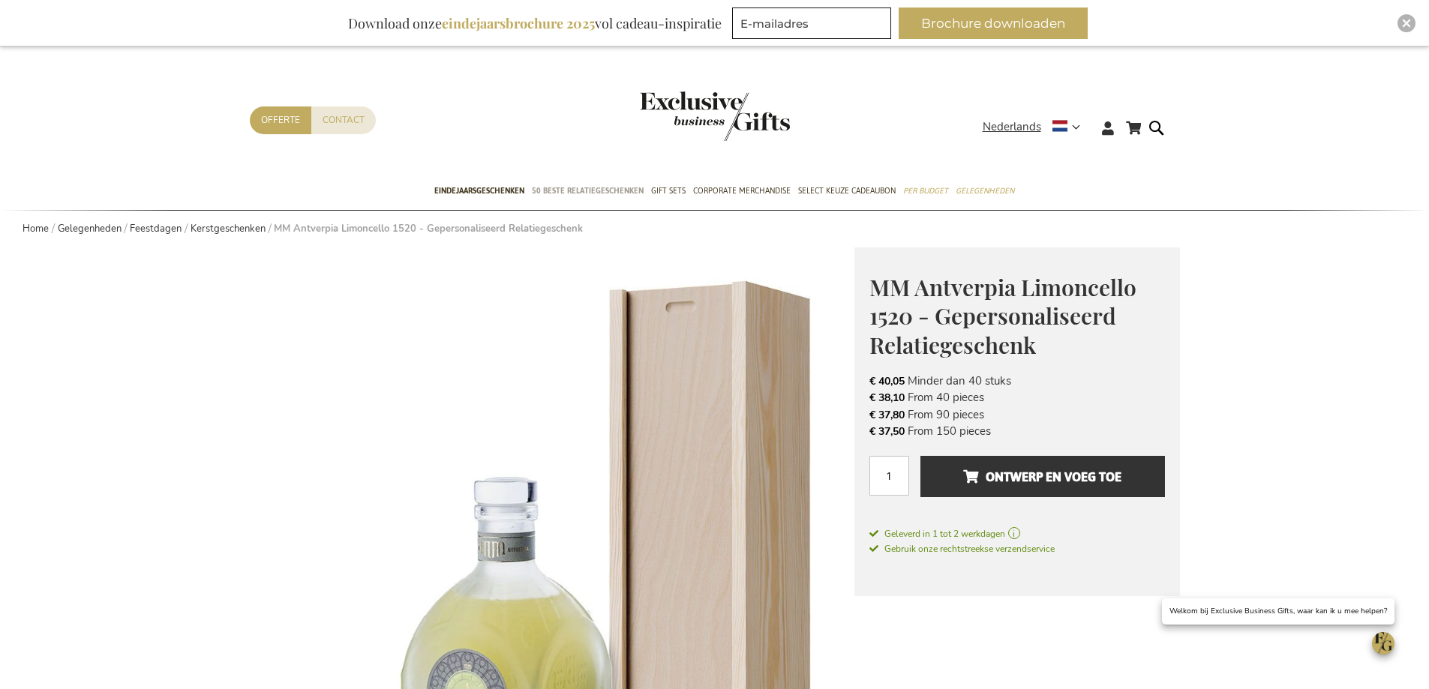
click at [581, 191] on span "50 beste relatiegeschenken" at bounding box center [588, 191] width 112 height 16
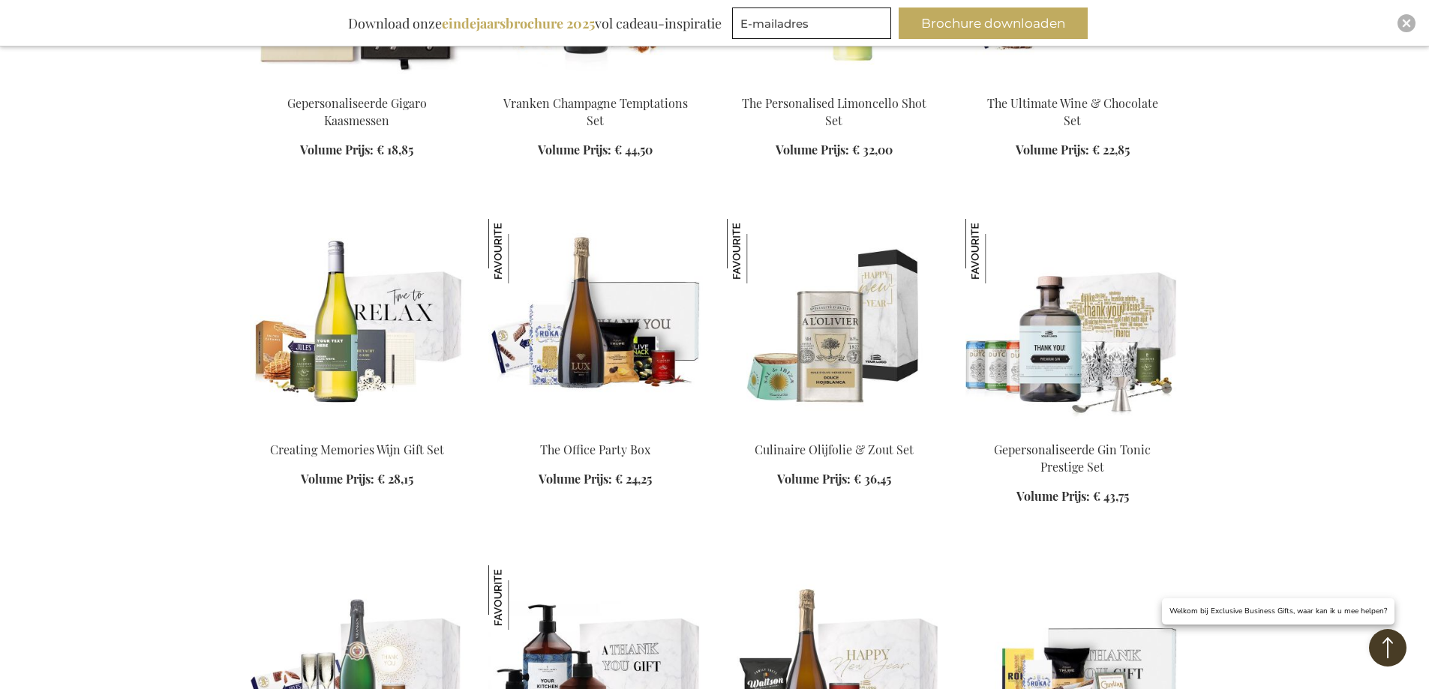
scroll to position [1275, 0]
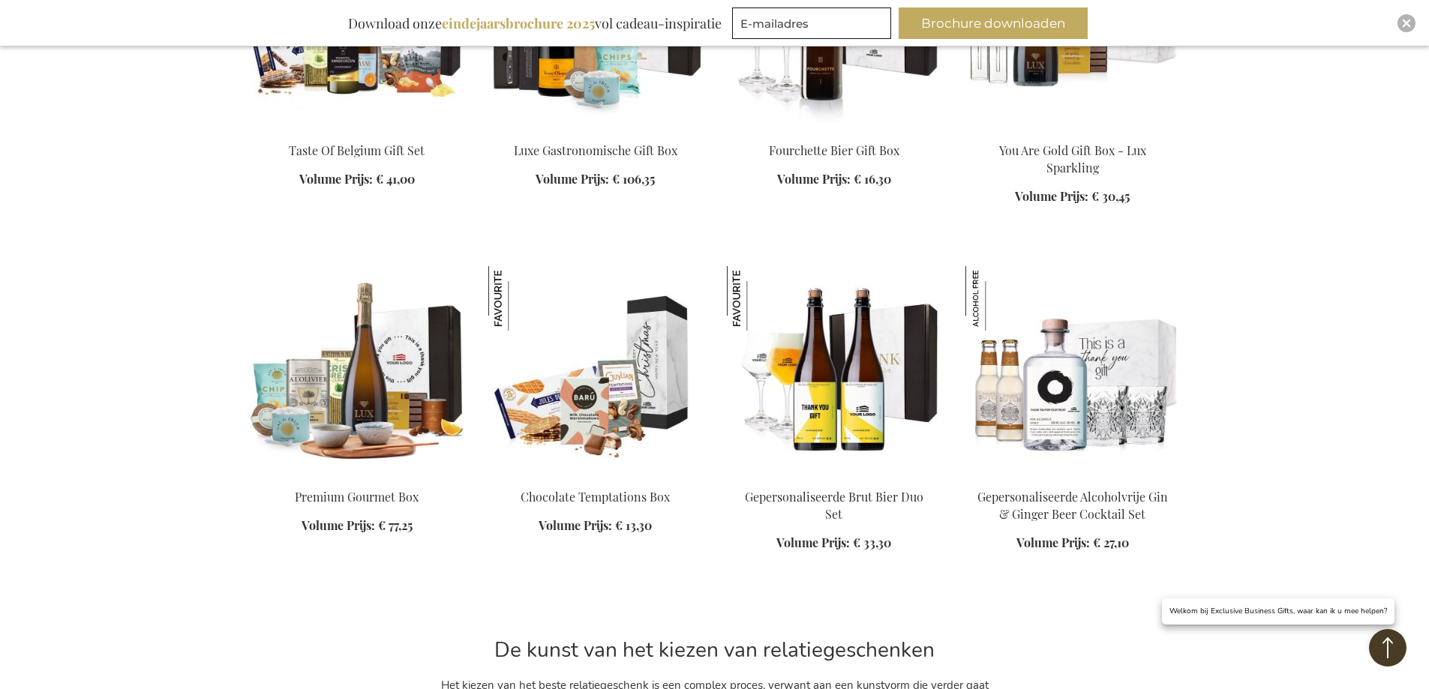
scroll to position [2401, 0]
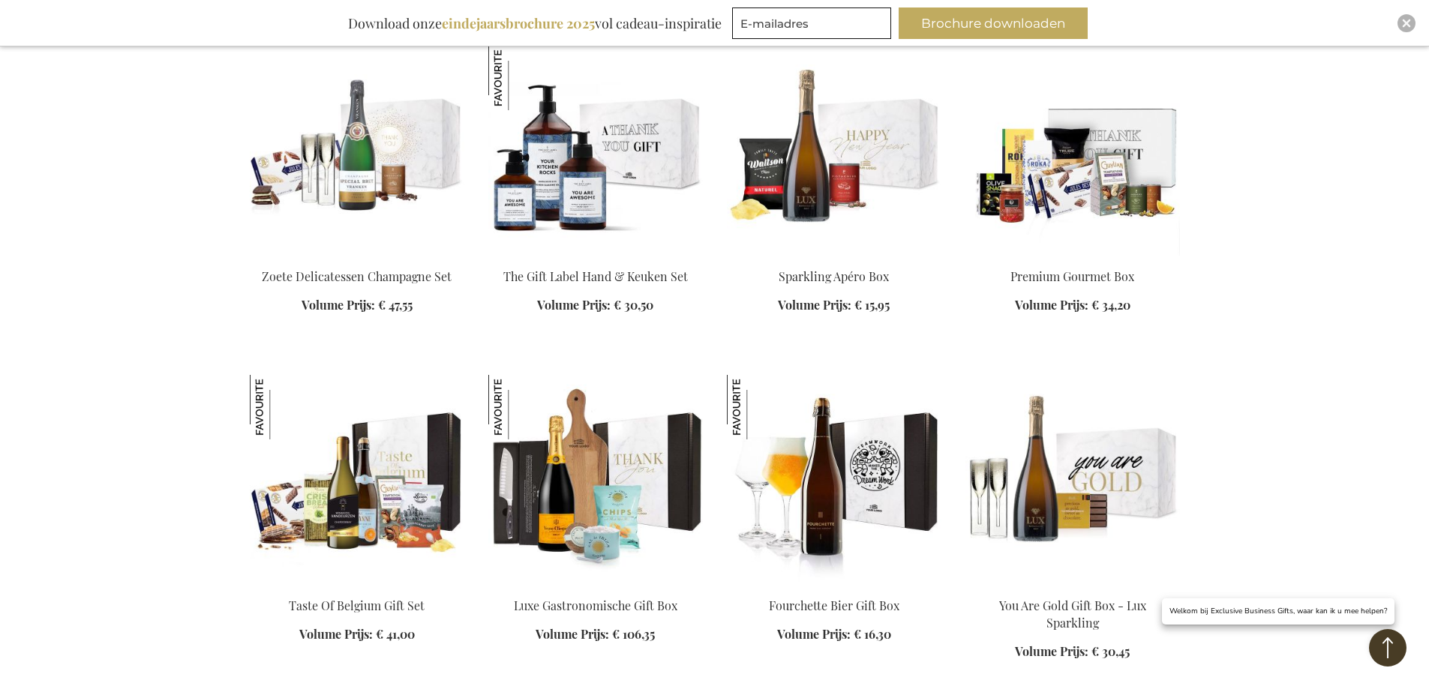
scroll to position [1270, 0]
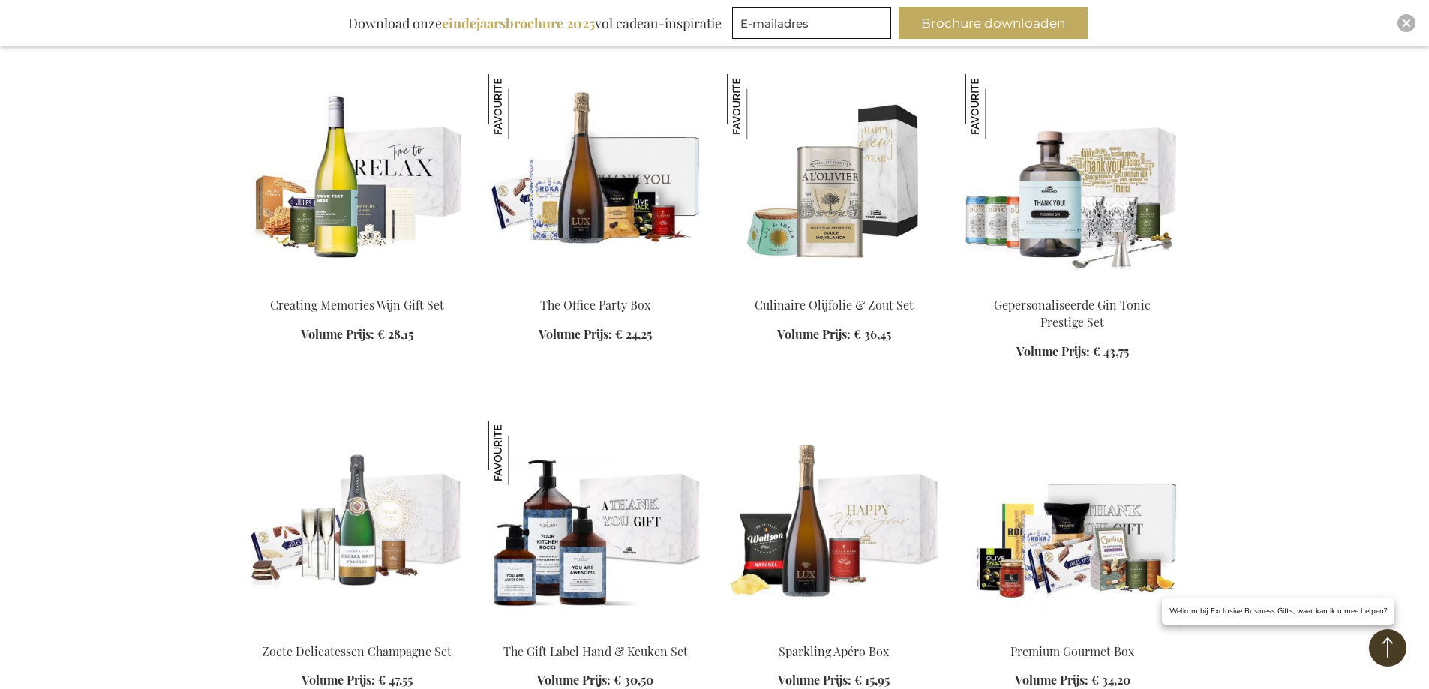
click at [527, 18] on b "eindejaarsbrochure 2025" at bounding box center [518, 23] width 153 height 18
click at [579, 21] on b "eindejaarsbrochure 2025" at bounding box center [518, 23] width 153 height 18
click at [975, 22] on button "Brochure downloaden" at bounding box center [993, 24] width 189 height 32
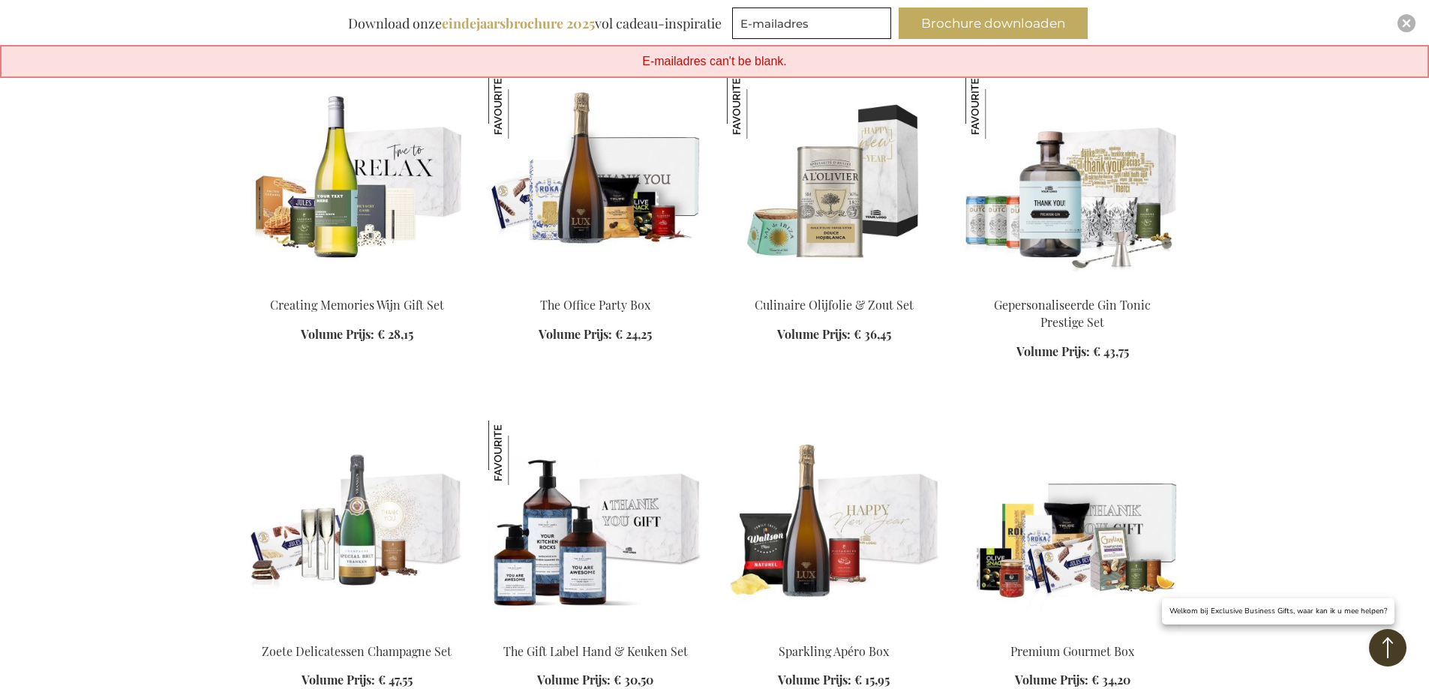
click at [344, 215] on img at bounding box center [357, 179] width 215 height 210
